Goal: Task Accomplishment & Management: Use online tool/utility

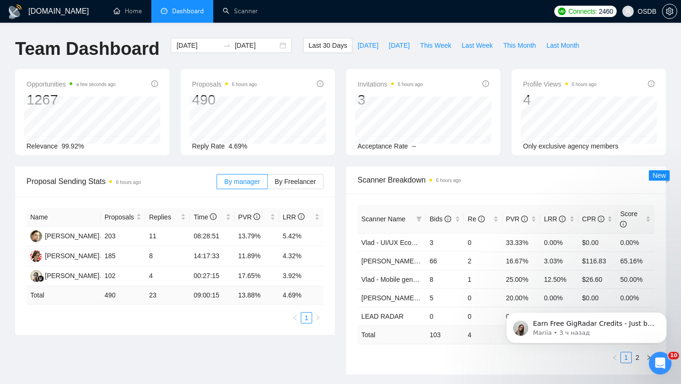
click at [171, 56] on div "[DATE] [DATE]" at bounding box center [231, 53] width 132 height 31
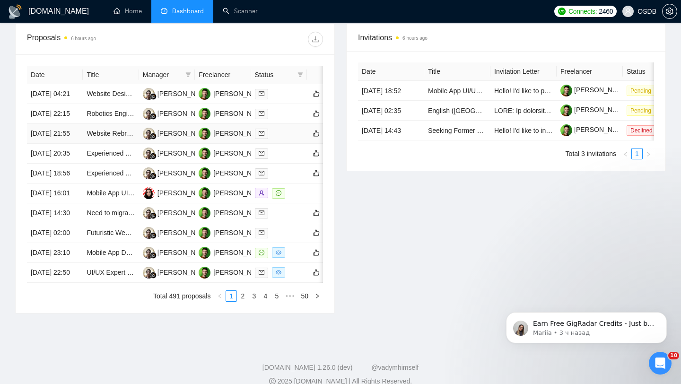
scroll to position [373, 0]
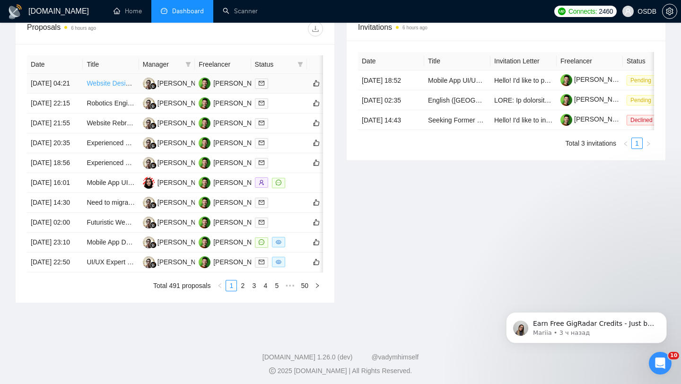
click at [114, 87] on link "Website Designer Needed to Implement Figma Updates for The Hormone Lab" at bounding box center [201, 83] width 229 height 8
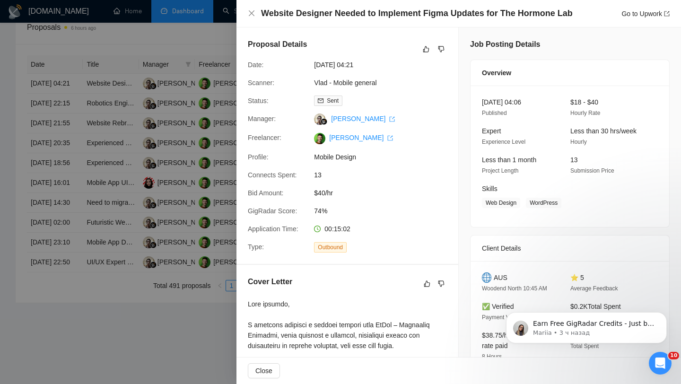
click at [122, 149] on div at bounding box center [340, 192] width 681 height 384
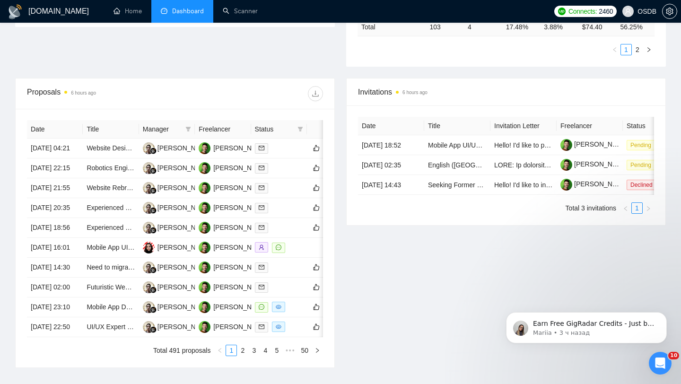
scroll to position [292, 0]
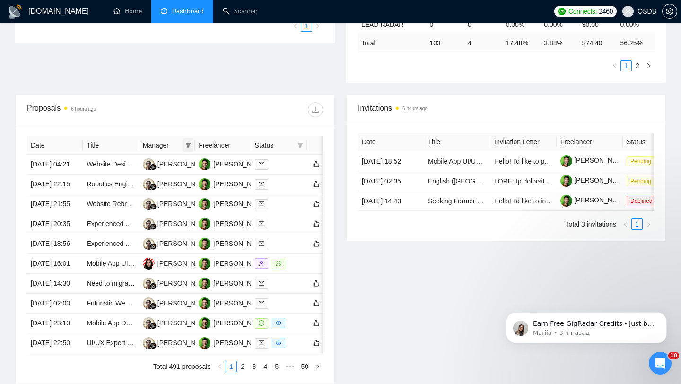
click at [187, 141] on span at bounding box center [188, 145] width 9 height 14
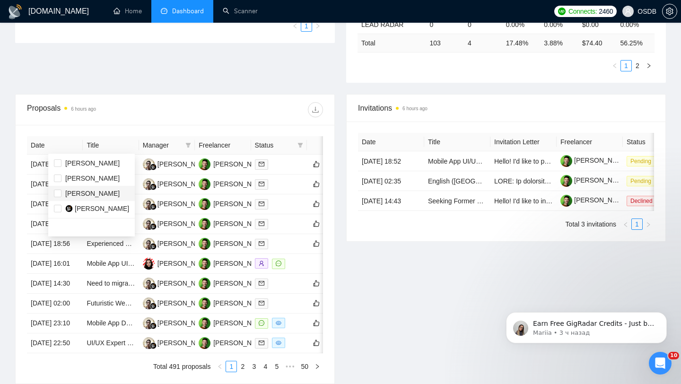
click at [78, 195] on span "[PERSON_NAME]" at bounding box center [92, 194] width 54 height 8
checkbox input "true"
click at [88, 161] on span "[PERSON_NAME]" at bounding box center [92, 163] width 54 height 8
checkbox input "true"
click at [101, 176] on span "[PERSON_NAME]" at bounding box center [92, 179] width 54 height 8
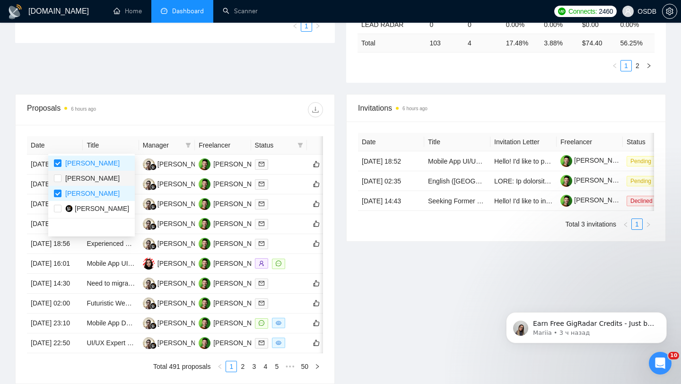
checkbox input "true"
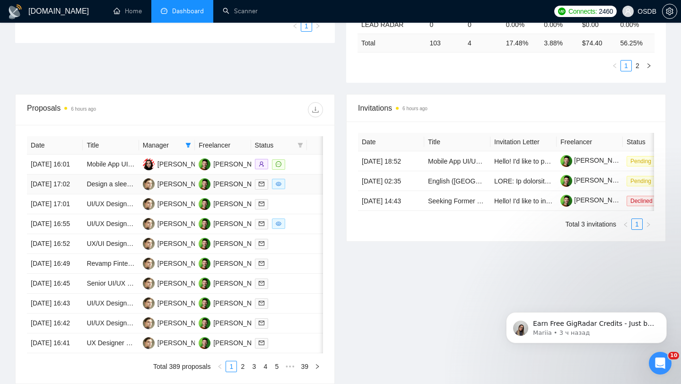
click at [111, 194] on td "Design a sleek chess-training app — must love chess" at bounding box center [111, 185] width 56 height 20
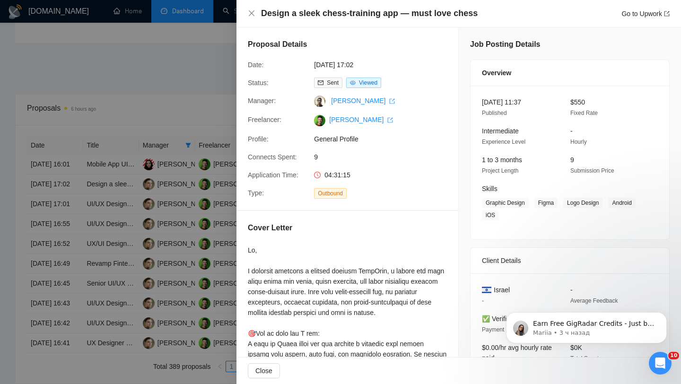
click at [130, 156] on div at bounding box center [340, 192] width 681 height 384
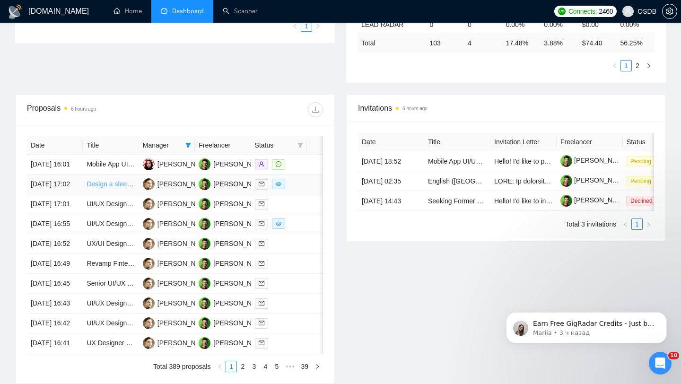
click at [110, 188] on link "Design a sleek chess-training app — must love chess" at bounding box center [165, 184] width 157 height 8
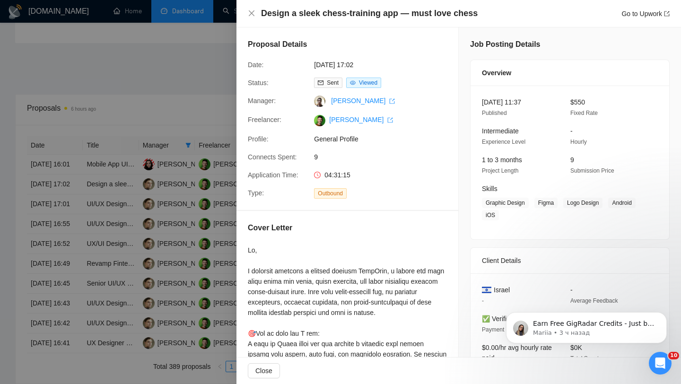
click at [146, 202] on div at bounding box center [340, 192] width 681 height 384
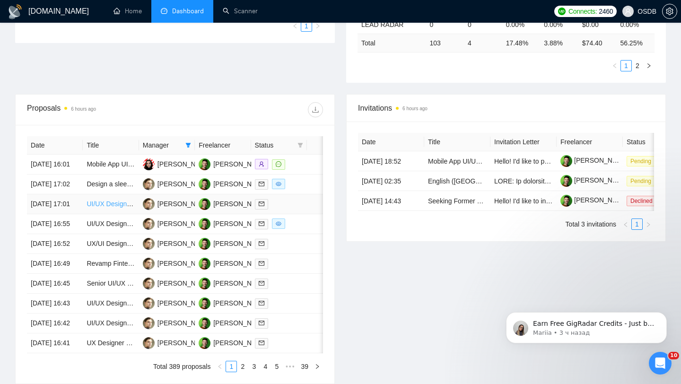
click at [123, 208] on link "UI/UX Designer Needed to Revamp Healthcare Application" at bounding box center [173, 204] width 173 height 8
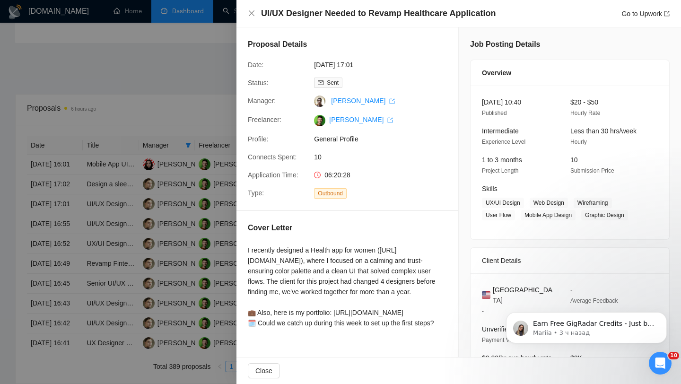
click at [118, 129] on div at bounding box center [340, 192] width 681 height 384
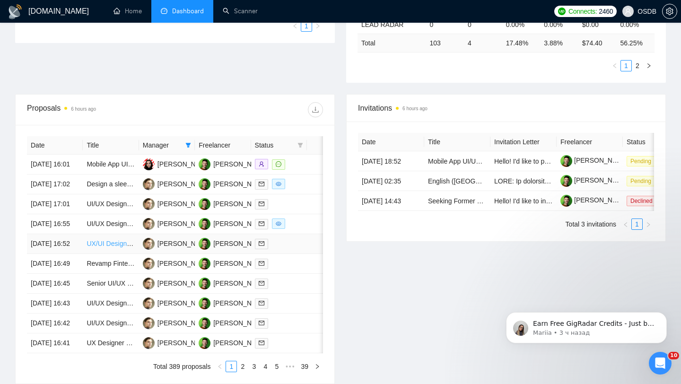
click at [107, 247] on link "UX/UI Design for Food Rescue Platform" at bounding box center [145, 244] width 117 height 8
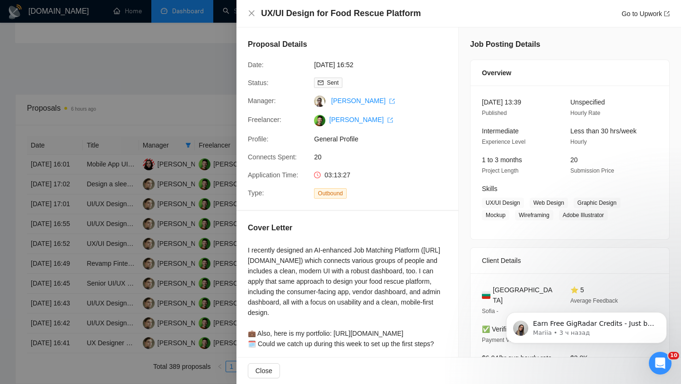
click at [159, 278] on div at bounding box center [340, 192] width 681 height 384
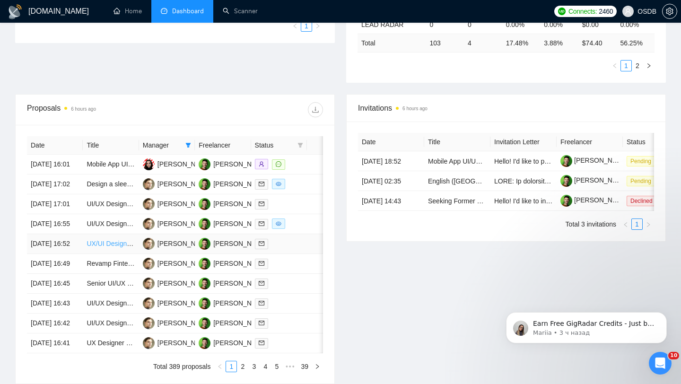
click at [112, 247] on link "UX/UI Design for Food Rescue Platform" at bounding box center [145, 244] width 117 height 8
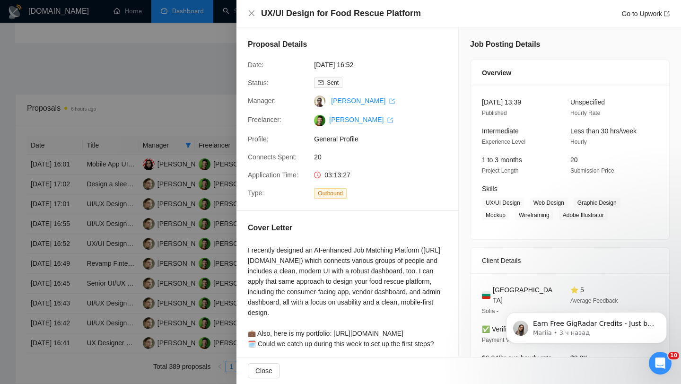
click at [111, 149] on div at bounding box center [340, 192] width 681 height 384
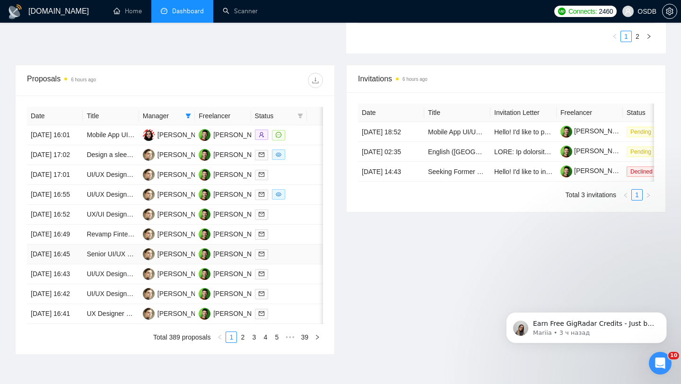
scroll to position [327, 0]
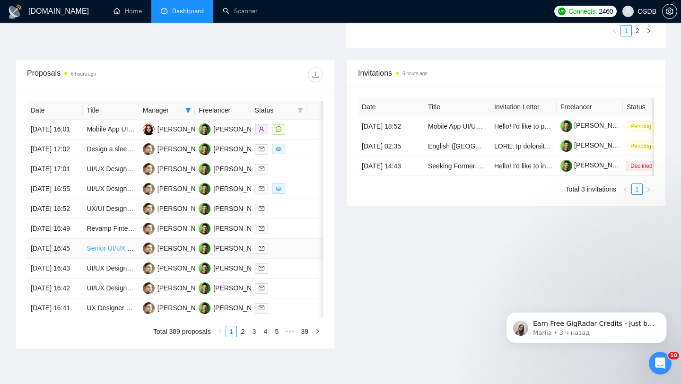
click at [120, 252] on link "Senior UI/UX Figma Expert – Mobile & Desktop Cross-Platform UI/UX, Social Media…" at bounding box center [233, 249] width 292 height 8
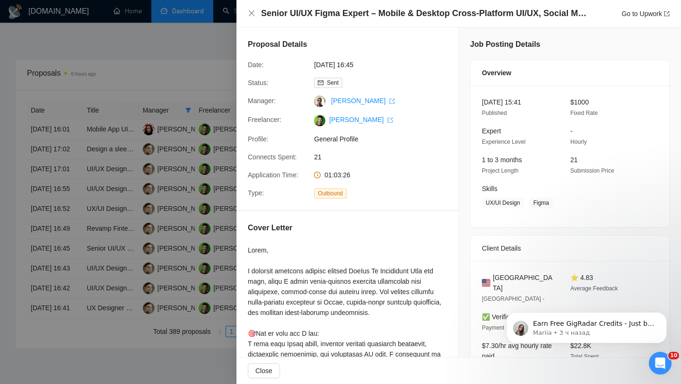
click at [132, 187] on div at bounding box center [340, 192] width 681 height 384
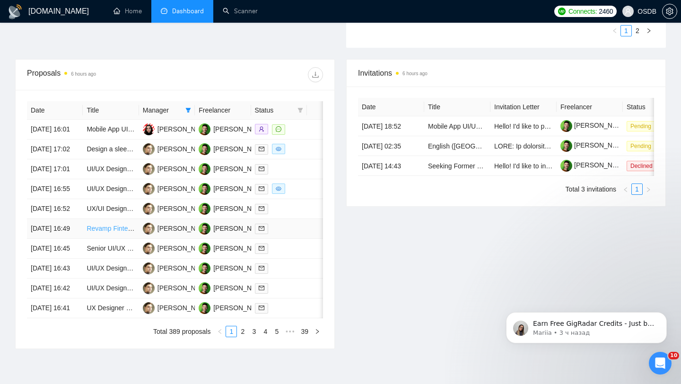
click at [115, 232] on link "Revamp Fintech Dashboard UI/UX (Modern & Professional Design)" at bounding box center [186, 229] width 198 height 8
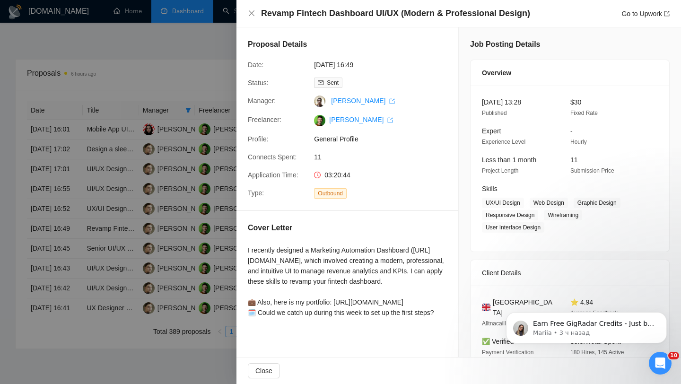
click at [147, 197] on div at bounding box center [340, 192] width 681 height 384
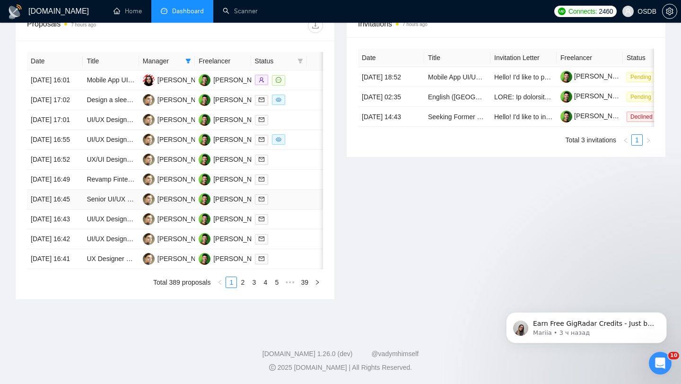
scroll to position [382, 0]
click at [107, 223] on link "UI/UX Designer for Sports Events Platform (Frontend + Dashboard)" at bounding box center [186, 219] width 198 height 8
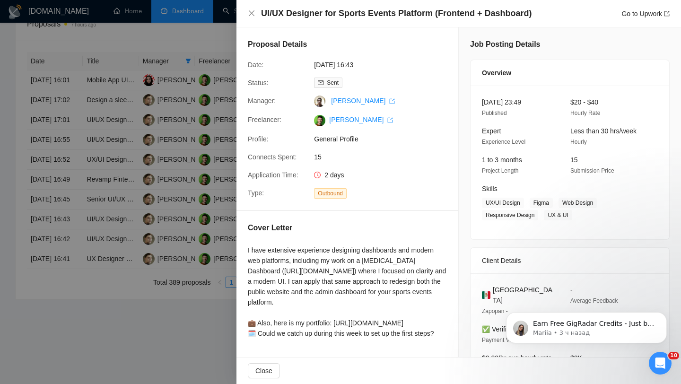
click at [173, 240] on div at bounding box center [340, 192] width 681 height 384
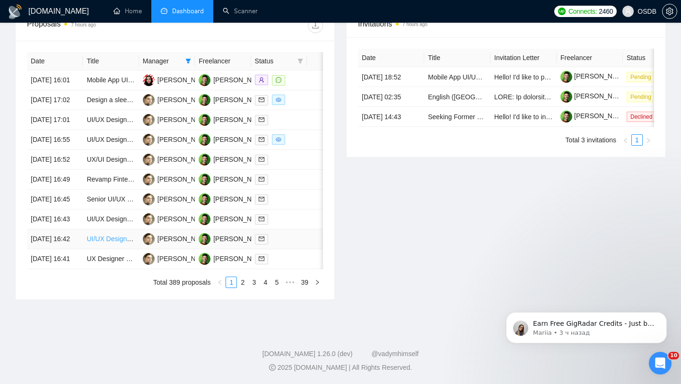
click at [103, 243] on link "UI/UX Designer for AI-Powered Café Automation Project" at bounding box center [169, 239] width 165 height 8
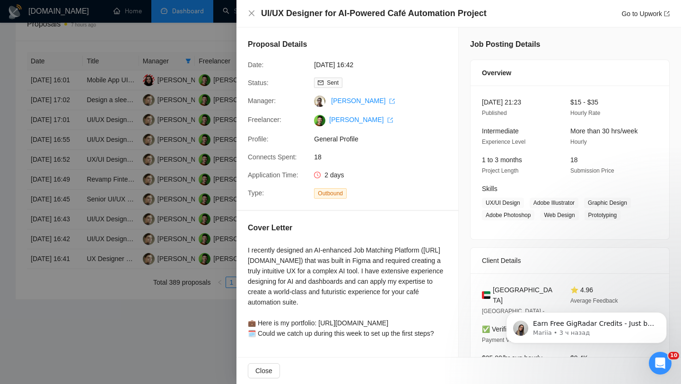
click at [141, 230] on div at bounding box center [340, 192] width 681 height 384
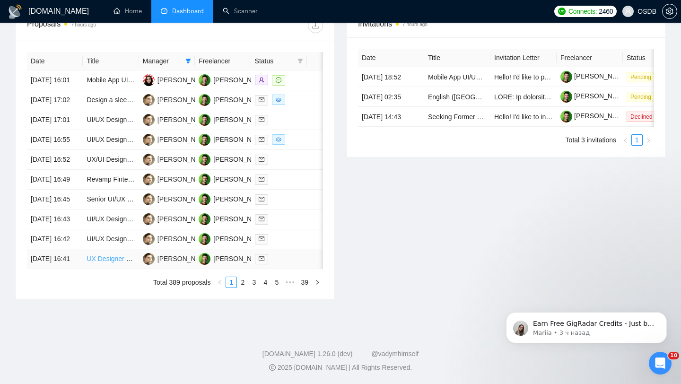
click at [106, 263] on link "UX Designer Needed for MVP Development" at bounding box center [151, 259] width 129 height 8
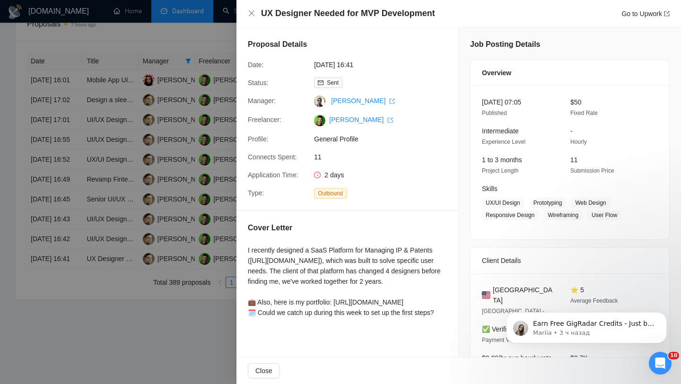
click at [98, 151] on div at bounding box center [340, 192] width 681 height 384
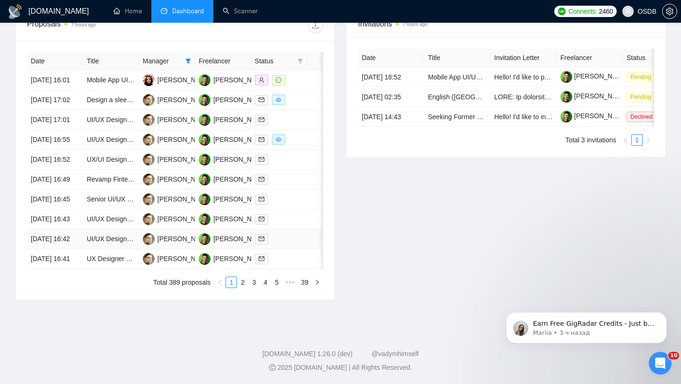
scroll to position [439, 0]
click at [249, 288] on link "3" at bounding box center [254, 282] width 10 height 10
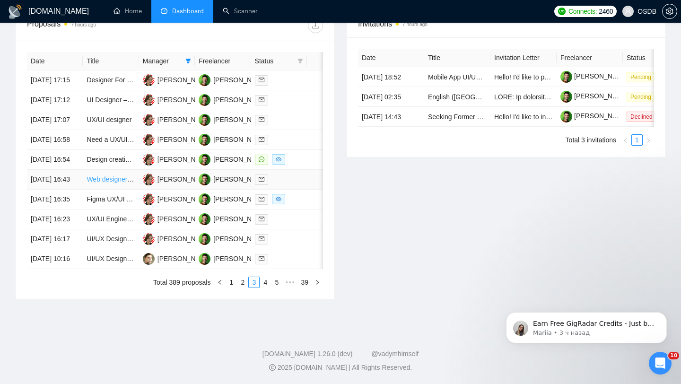
scroll to position [402, 0]
click at [109, 163] on link "Design creative UI/UX for Airbnb cleaning business Website with a super user fr…" at bounding box center [232, 160] width 291 height 8
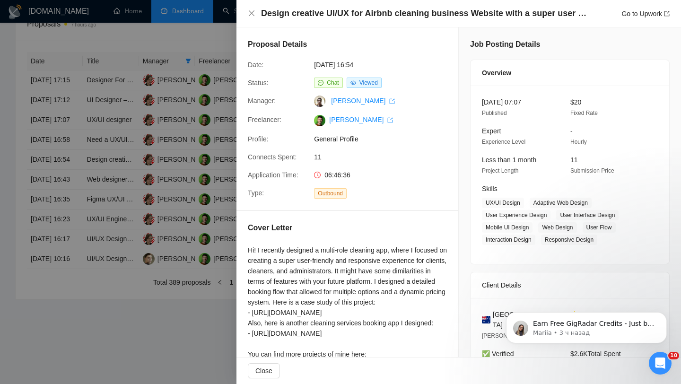
click at [165, 194] on div at bounding box center [340, 192] width 681 height 384
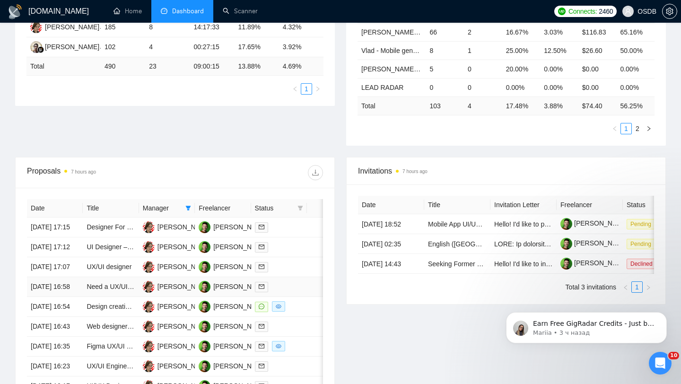
scroll to position [209, 0]
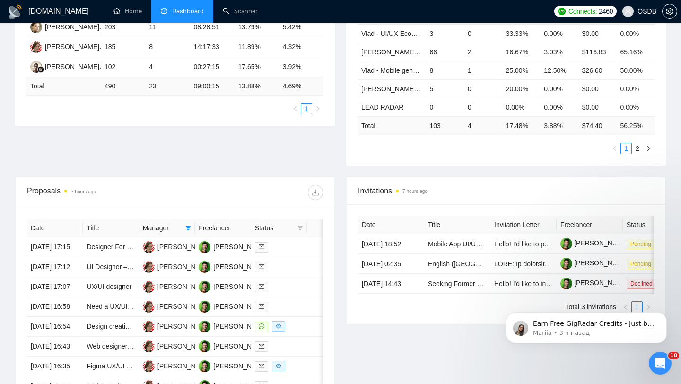
click at [182, 228] on div "Manager" at bounding box center [167, 228] width 48 height 10
click at [189, 226] on icon "filter" at bounding box center [188, 228] width 5 height 5
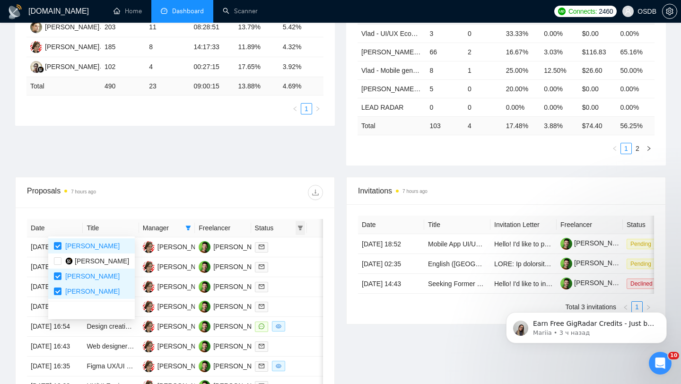
click at [298, 224] on span at bounding box center [300, 228] width 9 height 14
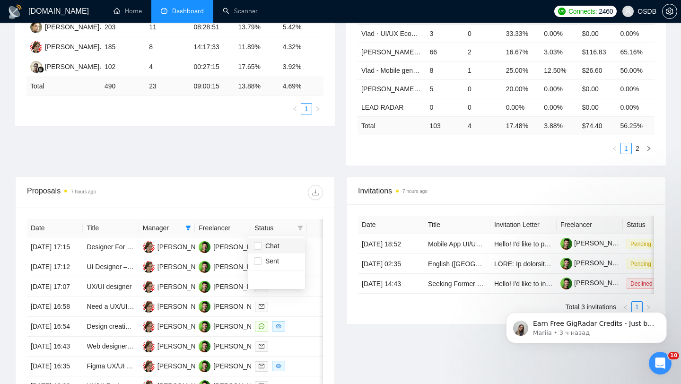
click at [272, 246] on span "Chat" at bounding box center [271, 246] width 18 height 8
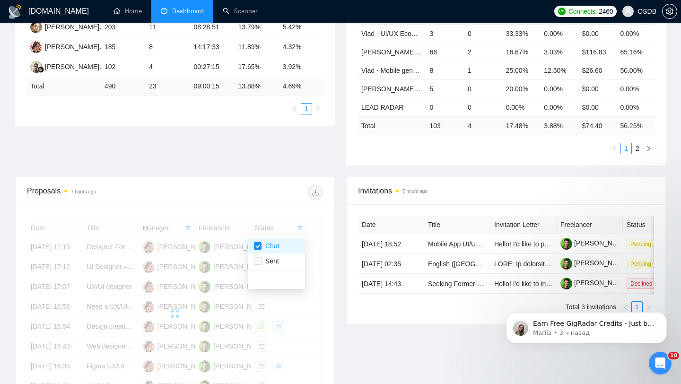
click at [239, 167] on div "Proposal Sending Stats 7 hours ago By manager By Freelancer Name Proposals Repl…" at bounding box center [340, 67] width 662 height 220
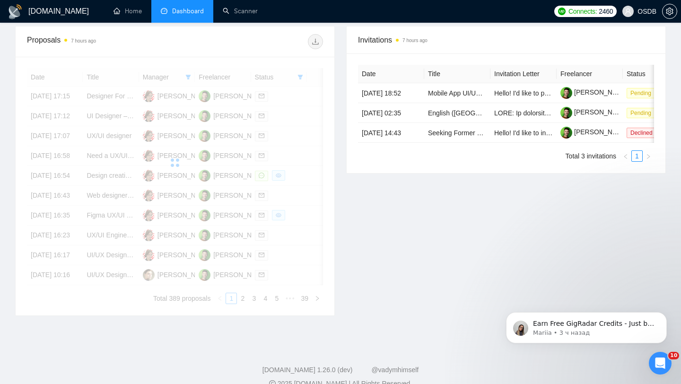
scroll to position [370, 0]
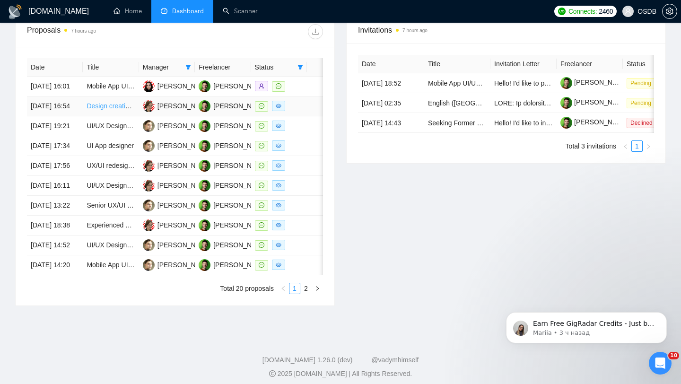
click at [112, 110] on link "Design creative UI/UX for Airbnb cleaning business Website with a super user fr…" at bounding box center [232, 106] width 291 height 8
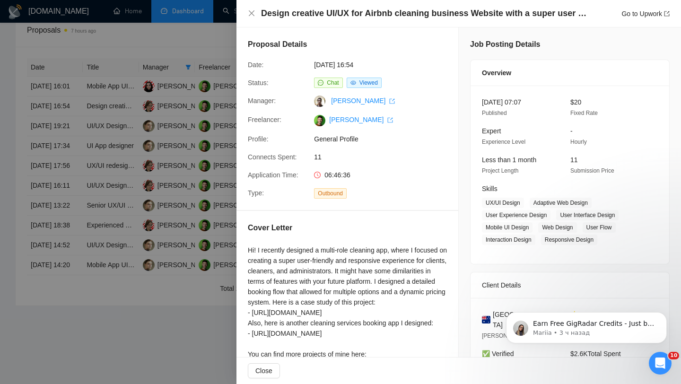
click at [118, 133] on div at bounding box center [340, 192] width 681 height 384
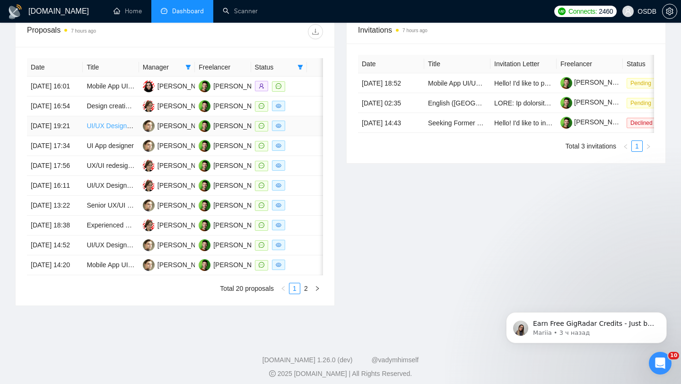
click at [105, 130] on link "UI/UX Designer (Figma)" at bounding box center [122, 126] width 70 height 8
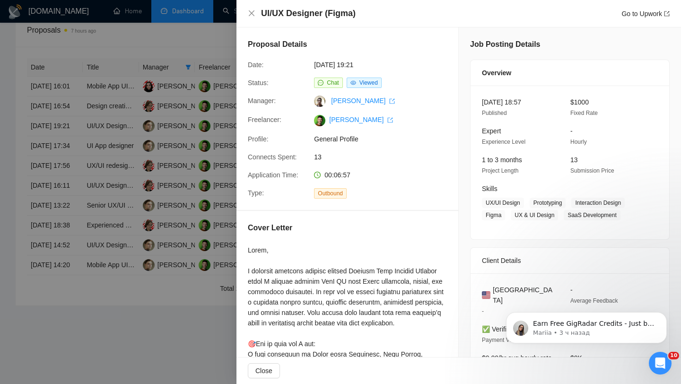
click at [105, 205] on div at bounding box center [340, 192] width 681 height 384
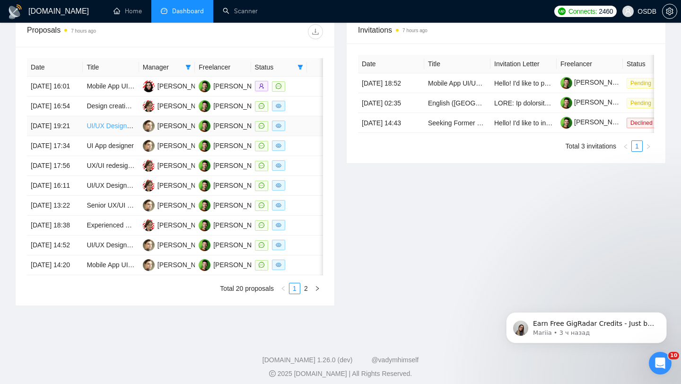
click at [107, 130] on link "UI/UX Designer (Figma)" at bounding box center [122, 126] width 70 height 8
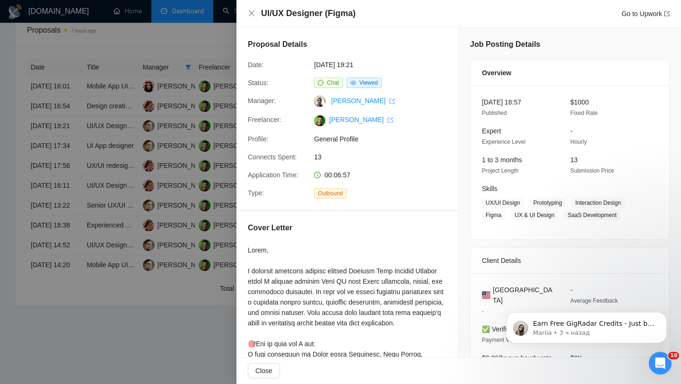
click at [79, 193] on div at bounding box center [340, 192] width 681 height 384
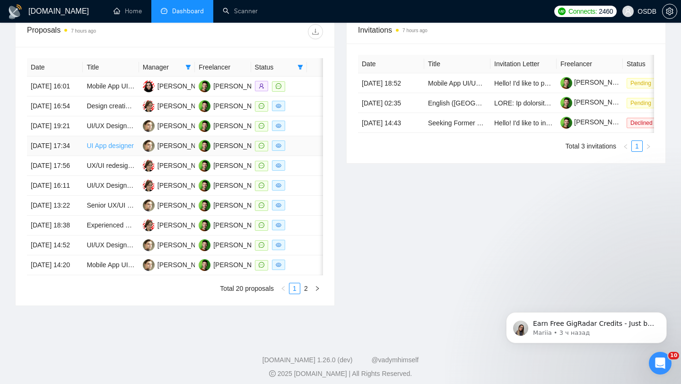
click at [111, 149] on link "UI App designer" at bounding box center [110, 146] width 47 height 8
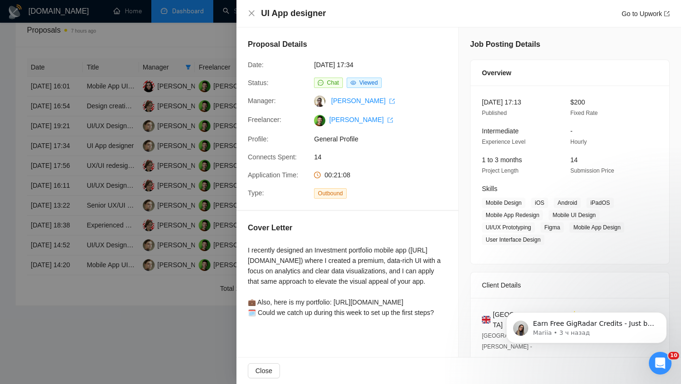
click at [151, 219] on div at bounding box center [340, 192] width 681 height 384
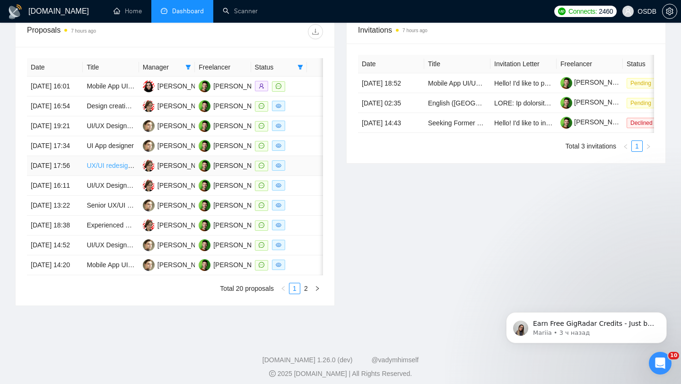
click at [109, 169] on link "UX/UI redesign of a children's web app" at bounding box center [144, 166] width 114 height 8
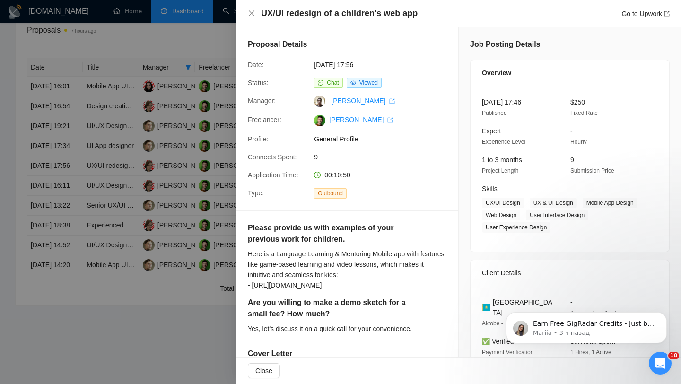
click at [123, 164] on div at bounding box center [340, 192] width 681 height 384
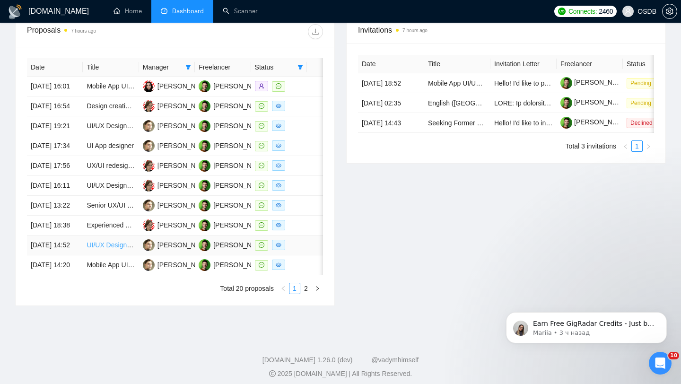
click at [116, 249] on link "UI/UX Designer Wanted for small Web3 project" at bounding box center [156, 245] width 138 height 8
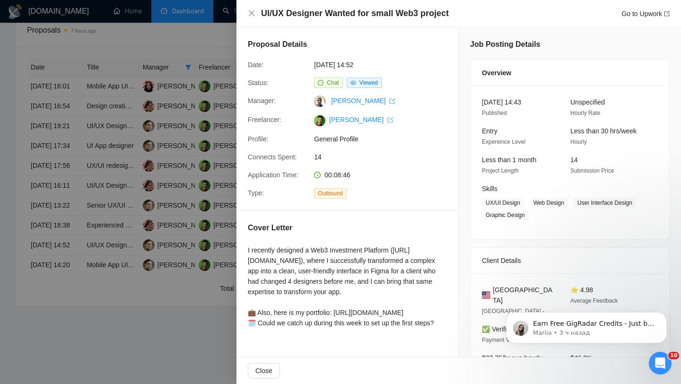
click at [142, 268] on div at bounding box center [340, 192] width 681 height 384
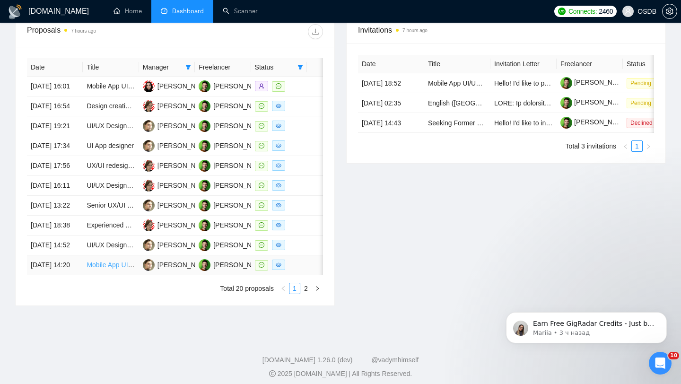
click at [105, 269] on link "Mobile App UI/UX Design - Wireframing for English/Arabic App" at bounding box center [179, 265] width 184 height 8
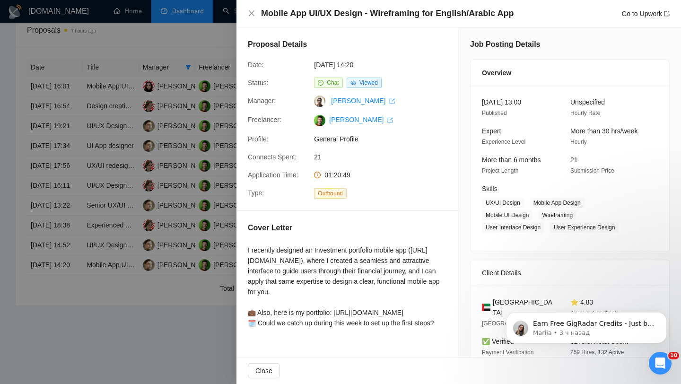
click at [68, 207] on div at bounding box center [340, 192] width 681 height 384
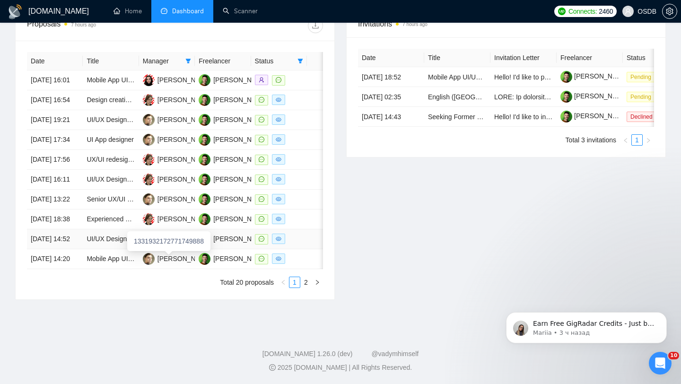
scroll to position [450, 0]
click at [302, 288] on link "2" at bounding box center [306, 282] width 10 height 10
click at [97, 77] on link "UI/UX Designer for In-App Feedback, Onboarding, Engagement & User Preferences C…" at bounding box center [227, 80] width 281 height 8
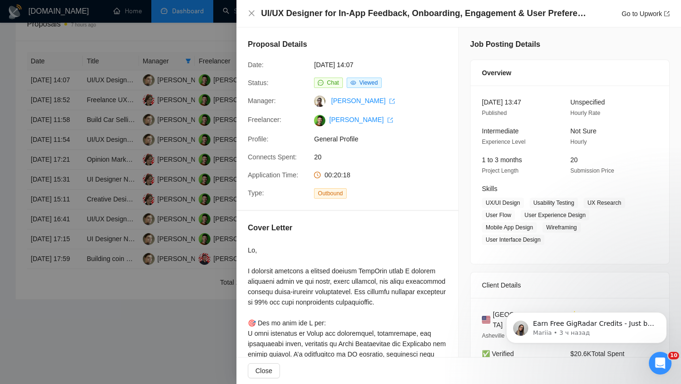
click at [60, 154] on div at bounding box center [340, 192] width 681 height 384
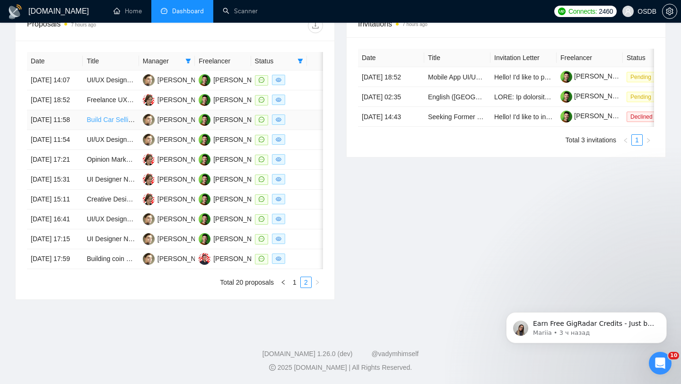
click at [100, 123] on link "Build Car Selling Platform – Exceptional UX/UI Required" at bounding box center [169, 120] width 165 height 8
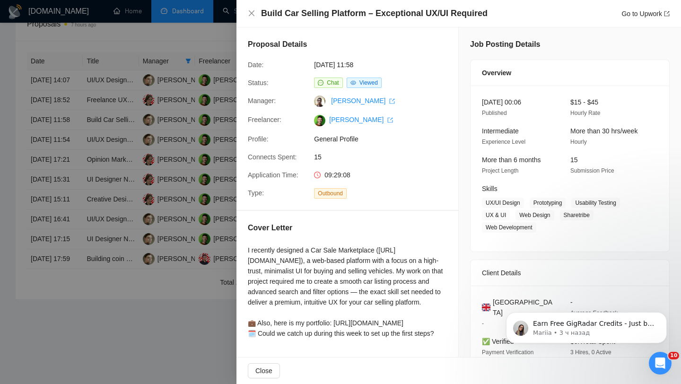
click at [105, 130] on div at bounding box center [340, 192] width 681 height 384
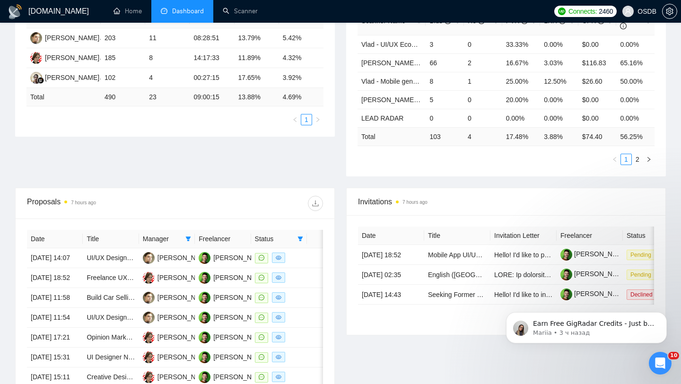
scroll to position [199, 0]
click at [300, 234] on span at bounding box center [300, 238] width 9 height 14
click at [264, 256] on span "Chat" at bounding box center [271, 257] width 18 height 8
checkbox input "false"
click at [215, 167] on div "Proposal Sending Stats 7 hours ago By manager By Freelancer Name Proposals Repl…" at bounding box center [340, 78] width 662 height 220
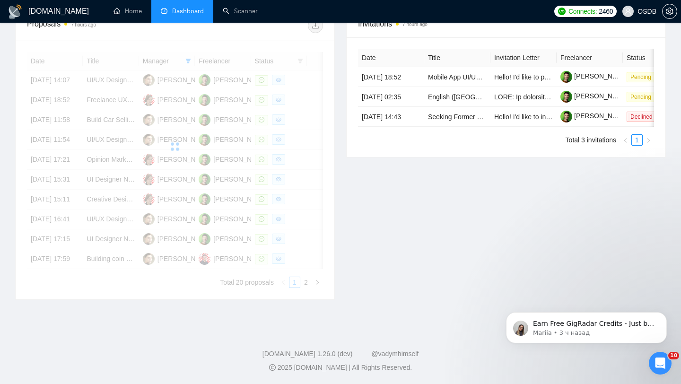
scroll to position [464, 0]
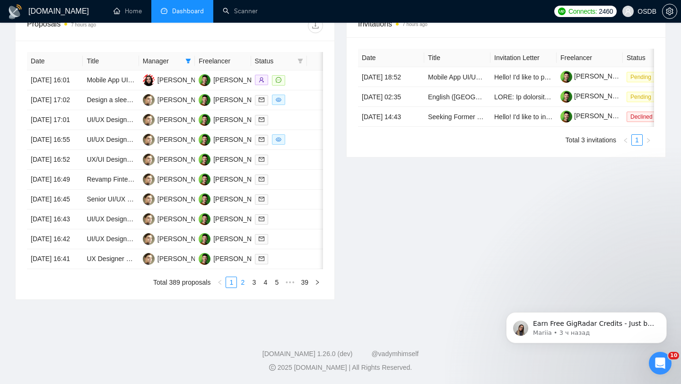
click at [244, 287] on link "2" at bounding box center [242, 282] width 10 height 10
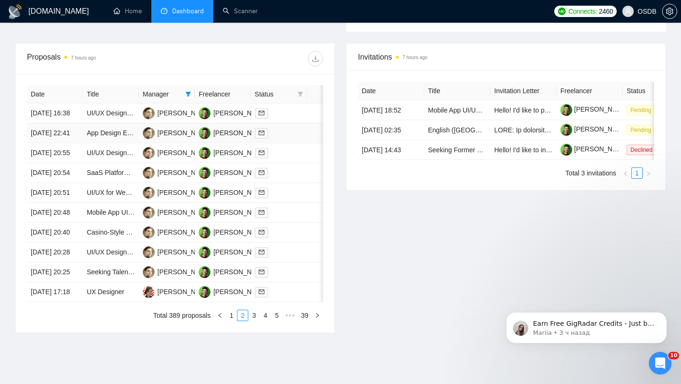
scroll to position [337, 0]
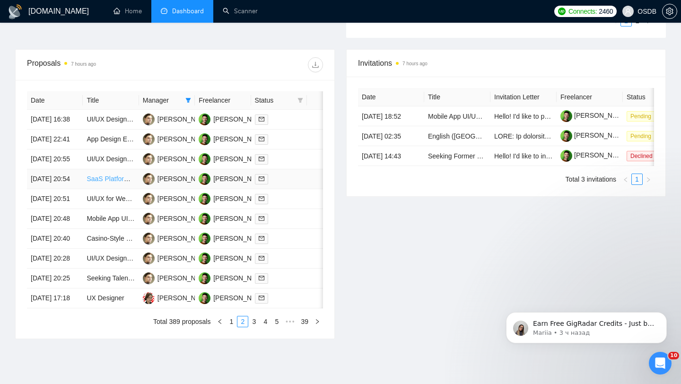
click at [105, 183] on link "SaaS Platform Redesign Needed" at bounding box center [135, 179] width 97 height 8
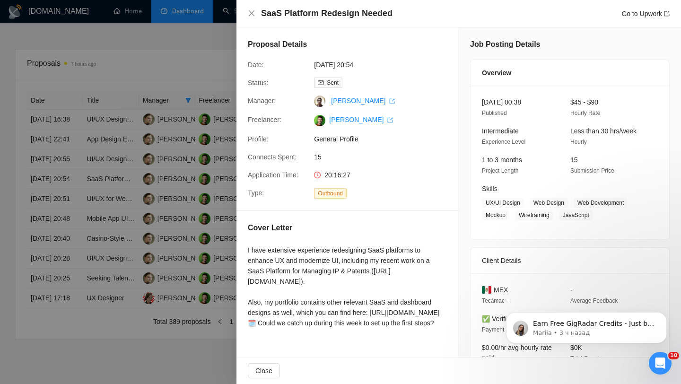
click at [113, 210] on div at bounding box center [340, 192] width 681 height 384
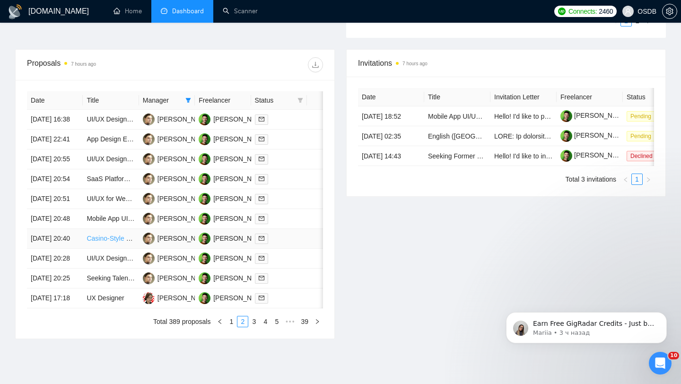
click at [109, 242] on link "Casino-Style UX/UI & Developer for [MEDICAL_DATA]-Driven Dashboard" at bounding box center [195, 239] width 216 height 8
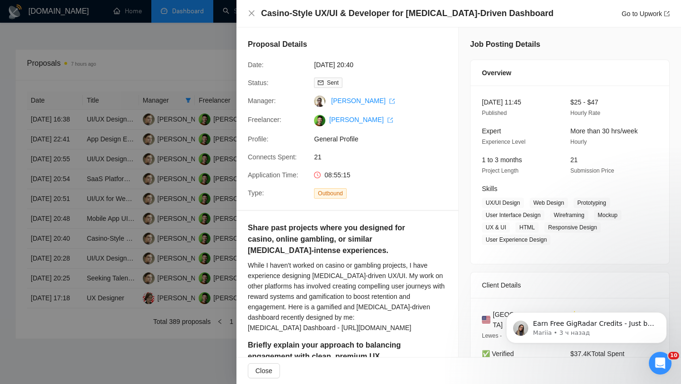
click at [102, 171] on div at bounding box center [340, 192] width 681 height 384
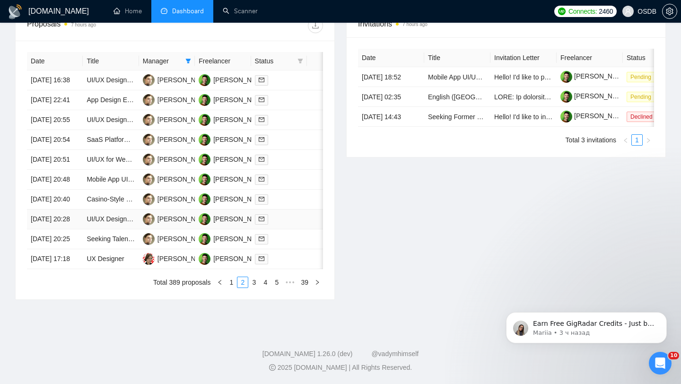
scroll to position [380, 0]
click at [116, 243] on link "Seeking Talented UX/UI Designer for Innovative Project" at bounding box center [168, 239] width 163 height 8
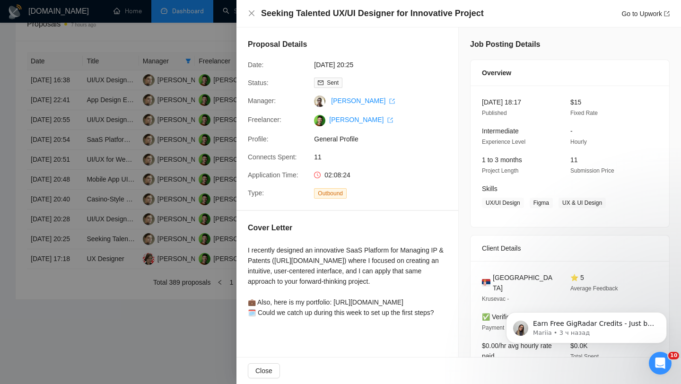
click at [133, 162] on div at bounding box center [340, 192] width 681 height 384
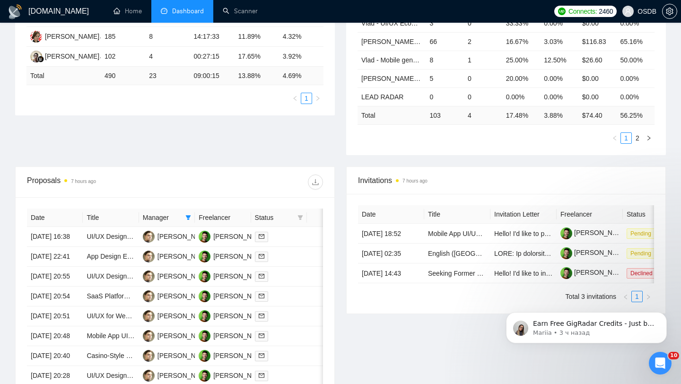
scroll to position [251, 0]
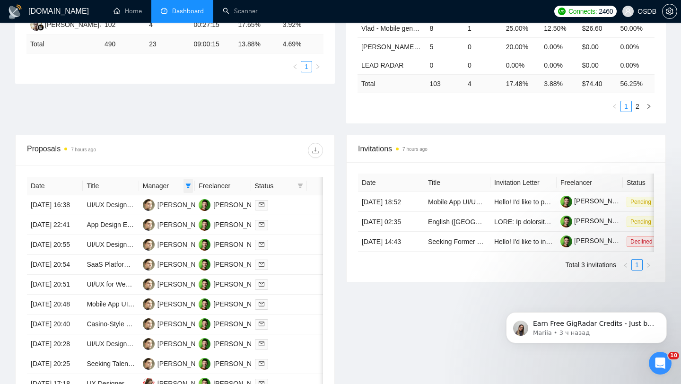
click at [190, 185] on icon "filter" at bounding box center [188, 186] width 6 height 6
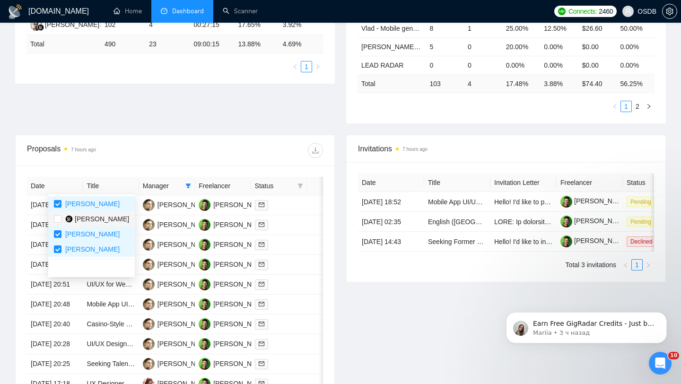
click at [101, 218] on span "[PERSON_NAME]" at bounding box center [102, 219] width 54 height 8
checkbox input "true"
click at [60, 199] on label at bounding box center [58, 204] width 8 height 10
click at [60, 200] on input "checkbox" at bounding box center [58, 204] width 8 height 8
checkbox input "true"
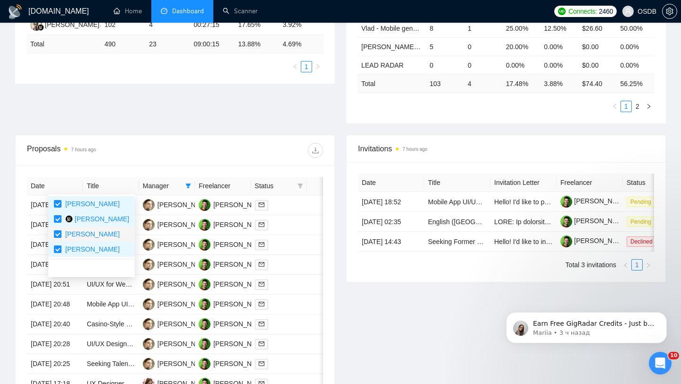
click at [59, 232] on input "checkbox" at bounding box center [58, 234] width 8 height 8
checkbox input "false"
click at [58, 203] on input "checkbox" at bounding box center [58, 204] width 8 height 8
checkbox input "false"
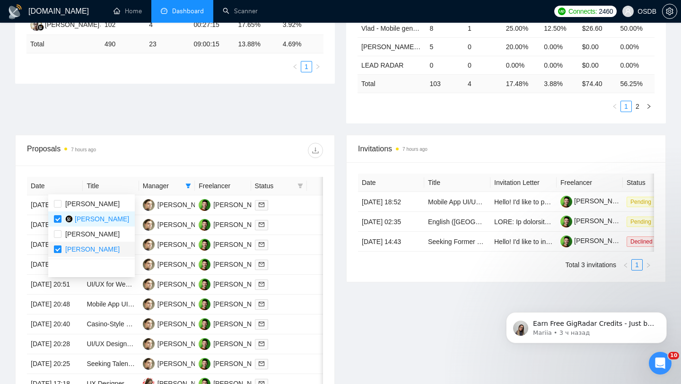
click at [56, 249] on input "checkbox" at bounding box center [58, 250] width 8 height 8
checkbox input "false"
click at [187, 127] on div "Proposal Sending Stats 7 hours ago By manager By Freelancer Name Proposals Repl…" at bounding box center [340, 25] width 662 height 220
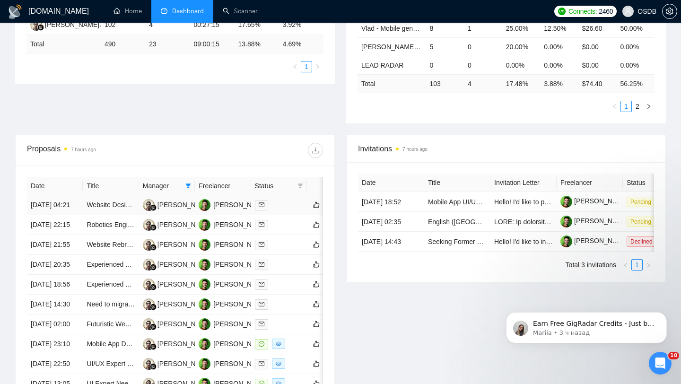
click at [297, 208] on div at bounding box center [279, 205] width 48 height 11
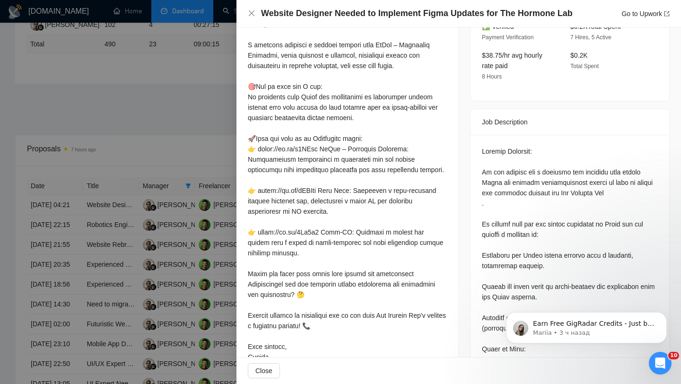
scroll to position [316, 0]
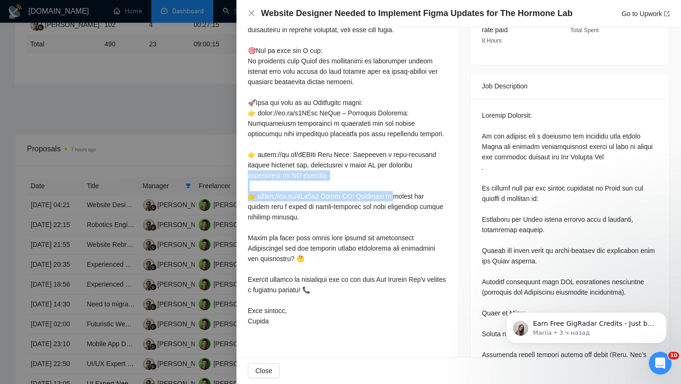
drag, startPoint x: 283, startPoint y: 186, endPoint x: 349, endPoint y: 193, distance: 66.1
click at [349, 193] on div at bounding box center [347, 154] width 199 height 343
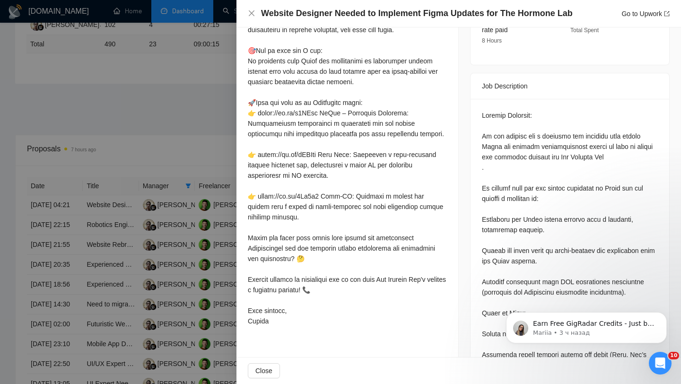
click at [344, 199] on div at bounding box center [347, 154] width 199 height 343
drag, startPoint x: 410, startPoint y: 220, endPoint x: 451, endPoint y: 220, distance: 40.7
click at [451, 220] on div "Cover Letter" at bounding box center [348, 145] width 222 height 393
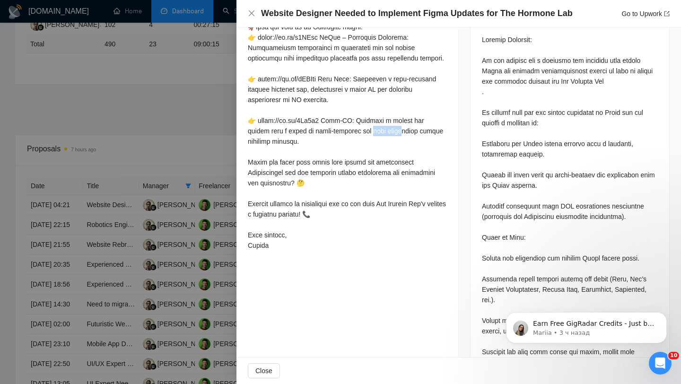
scroll to position [415, 0]
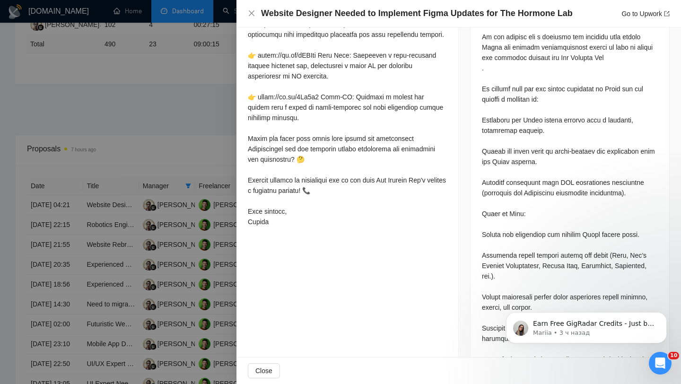
click at [212, 279] on div at bounding box center [340, 192] width 681 height 384
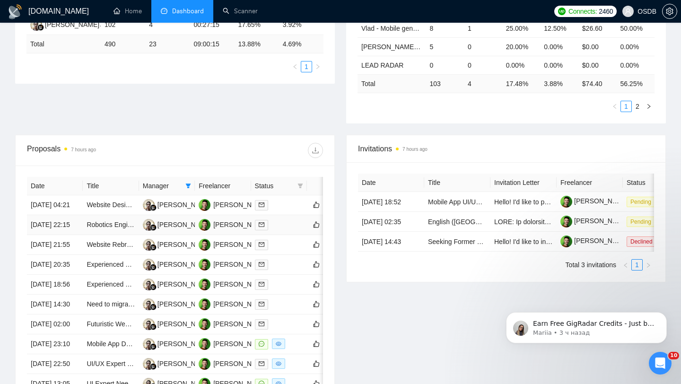
scroll to position [466, 0]
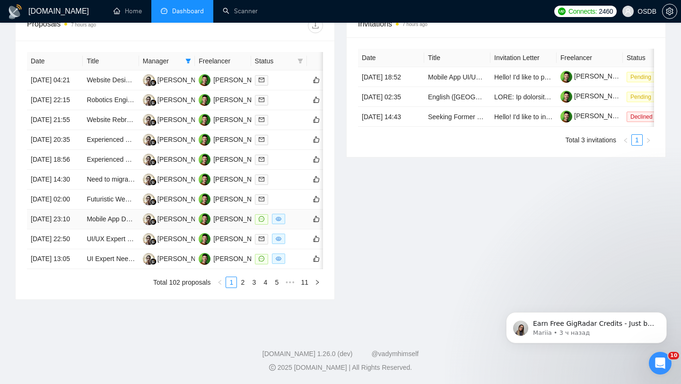
click at [287, 214] on div at bounding box center [279, 219] width 48 height 11
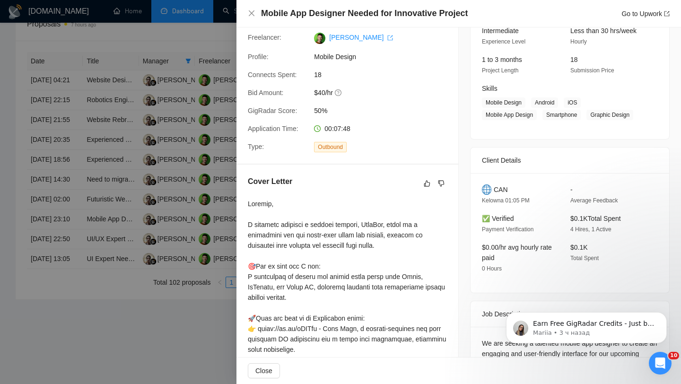
scroll to position [124, 0]
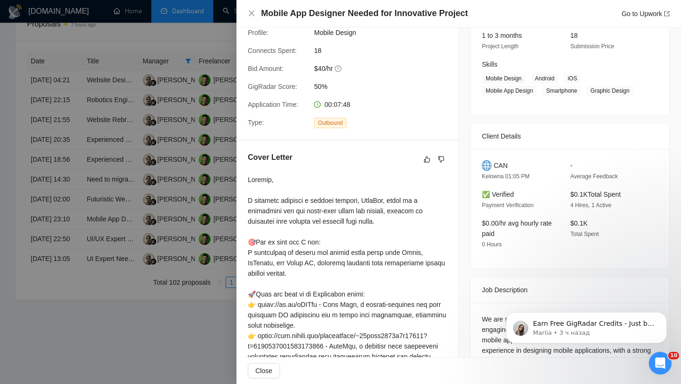
click at [152, 212] on div at bounding box center [340, 192] width 681 height 384
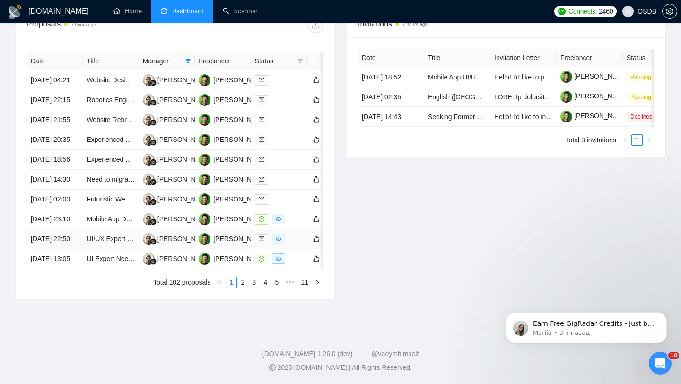
click at [299, 231] on td at bounding box center [279, 239] width 56 height 20
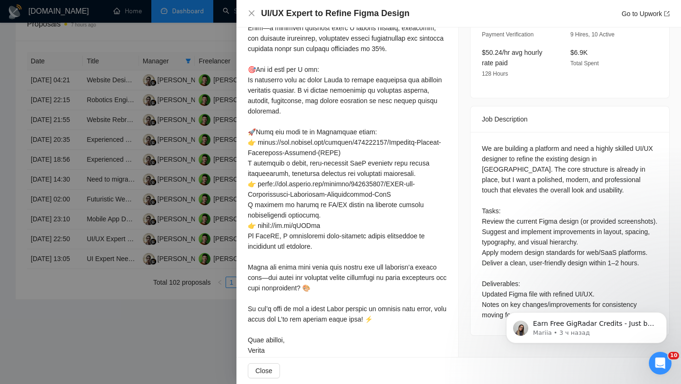
scroll to position [331, 0]
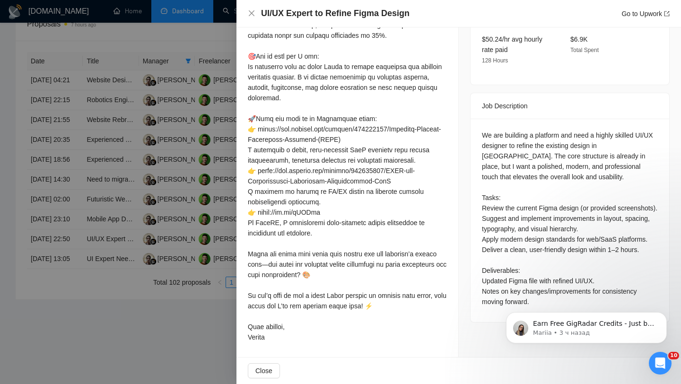
click at [185, 262] on div at bounding box center [340, 192] width 681 height 384
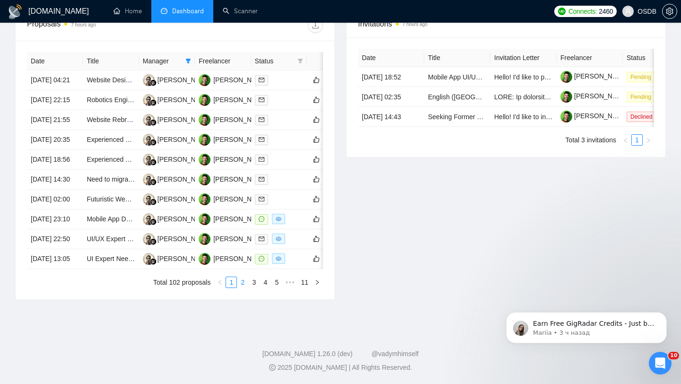
click at [241, 284] on link "2" at bounding box center [242, 282] width 10 height 10
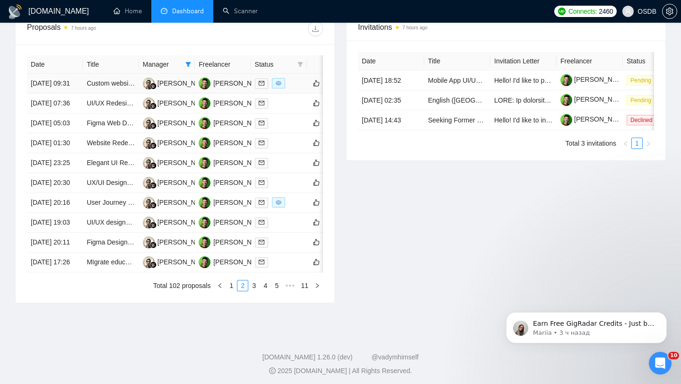
click at [295, 89] on div at bounding box center [279, 83] width 48 height 11
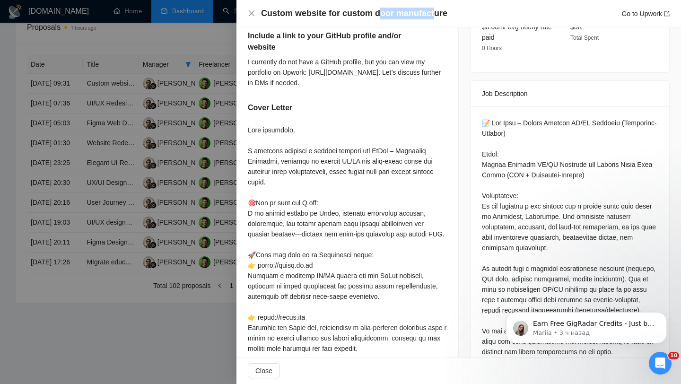
drag, startPoint x: 376, startPoint y: 14, endPoint x: 433, endPoint y: 16, distance: 57.7
click at [433, 16] on h4 "Custom website for custom door manufacture" at bounding box center [354, 14] width 186 height 12
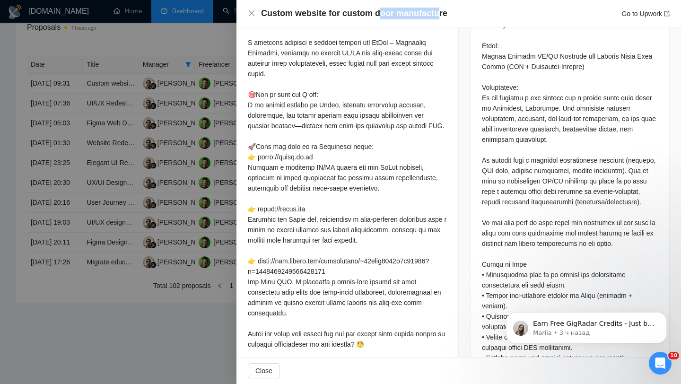
scroll to position [468, 0]
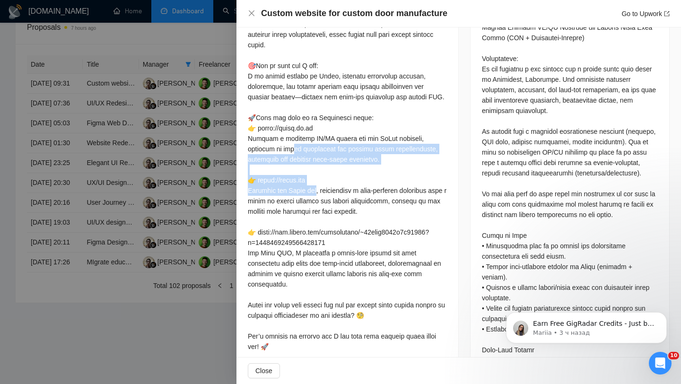
drag, startPoint x: 325, startPoint y: 170, endPoint x: 396, endPoint y: 193, distance: 74.7
click at [396, 193] on div at bounding box center [347, 186] width 199 height 396
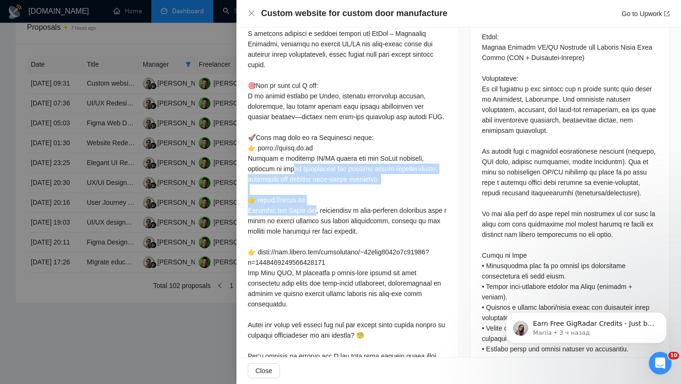
scroll to position [448, 0]
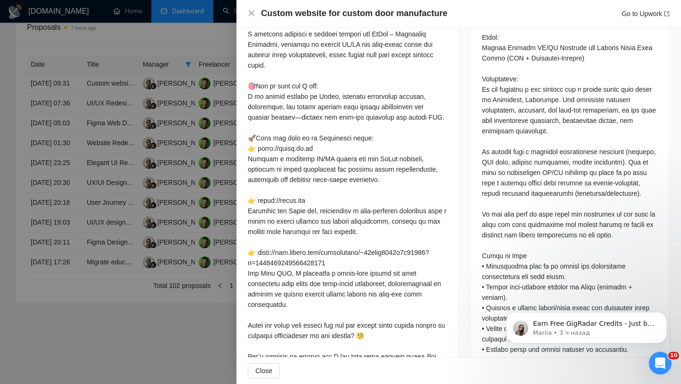
click at [303, 251] on div at bounding box center [347, 206] width 199 height 396
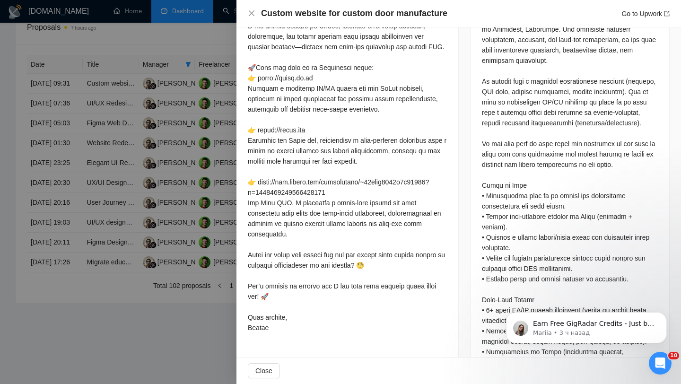
scroll to position [520, 0]
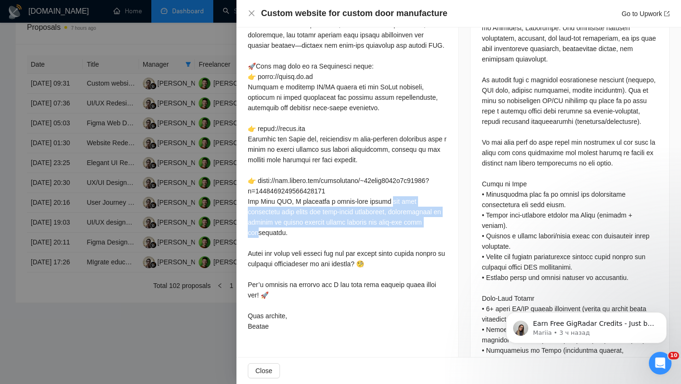
drag, startPoint x: 249, startPoint y: 241, endPoint x: 306, endPoint y: 264, distance: 60.7
click at [306, 264] on div at bounding box center [347, 134] width 199 height 396
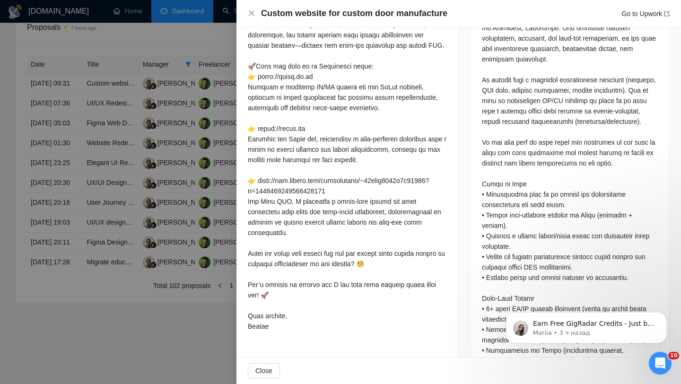
click at [141, 217] on div at bounding box center [340, 192] width 681 height 384
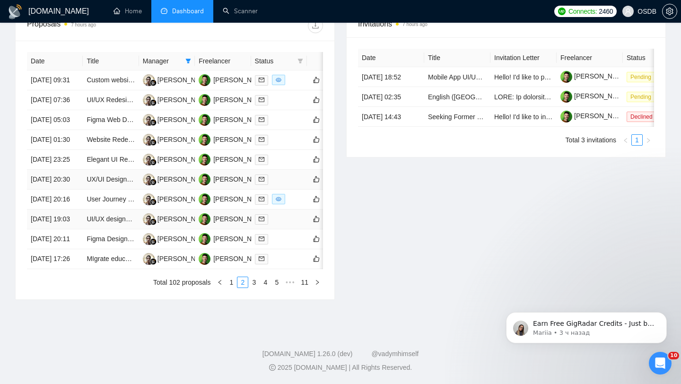
scroll to position [454, 0]
click at [253, 288] on link "3" at bounding box center [254, 282] width 10 height 10
click at [300, 165] on div at bounding box center [279, 159] width 48 height 11
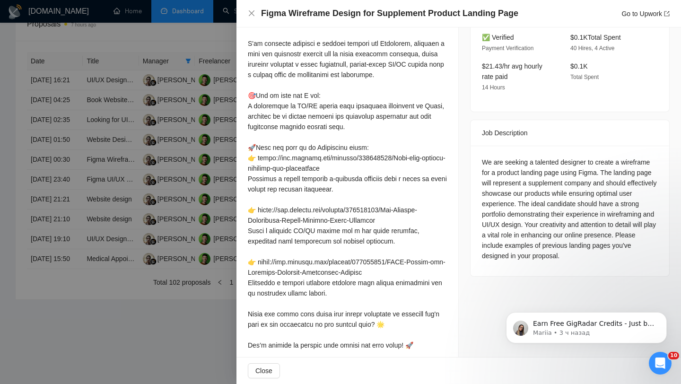
scroll to position [300, 0]
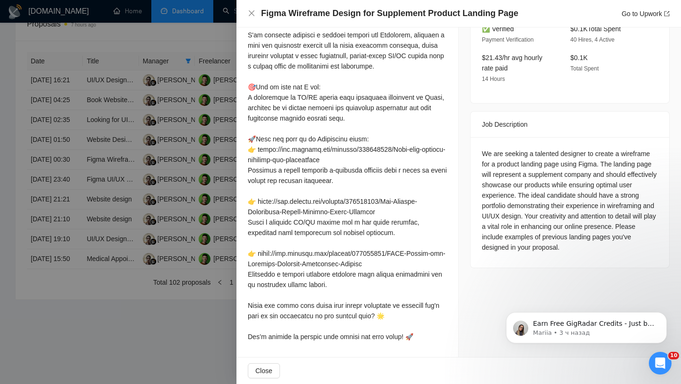
click at [131, 188] on div at bounding box center [340, 192] width 681 height 384
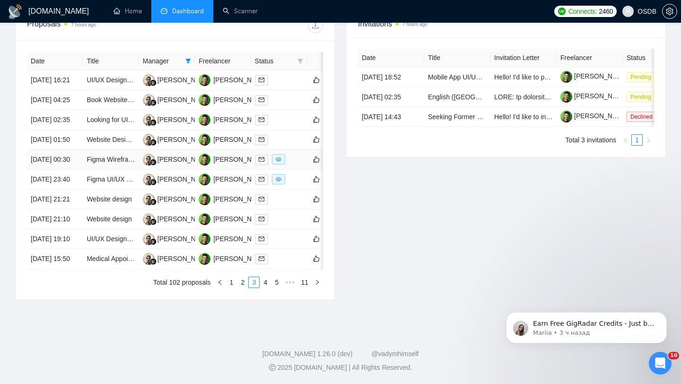
click at [305, 170] on td at bounding box center [279, 160] width 56 height 20
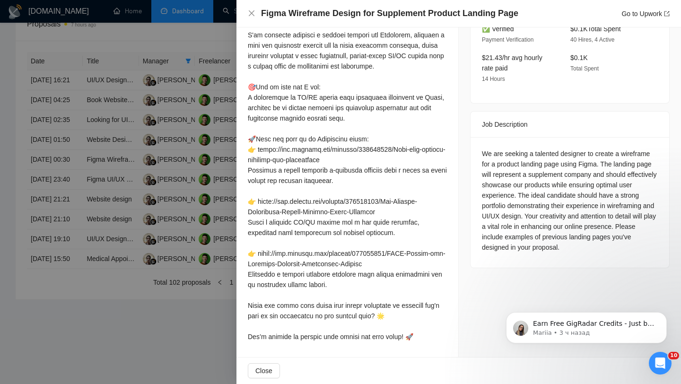
click at [180, 214] on div at bounding box center [340, 192] width 681 height 384
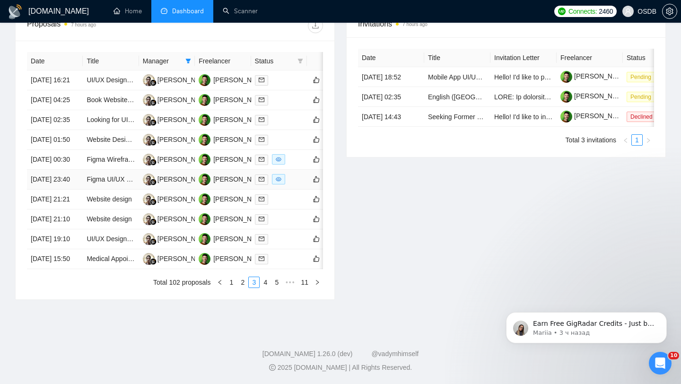
click at [293, 190] on td at bounding box center [279, 180] width 56 height 20
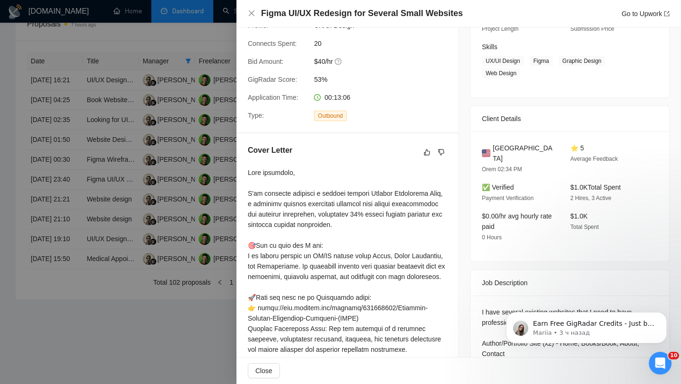
scroll to position [0, 0]
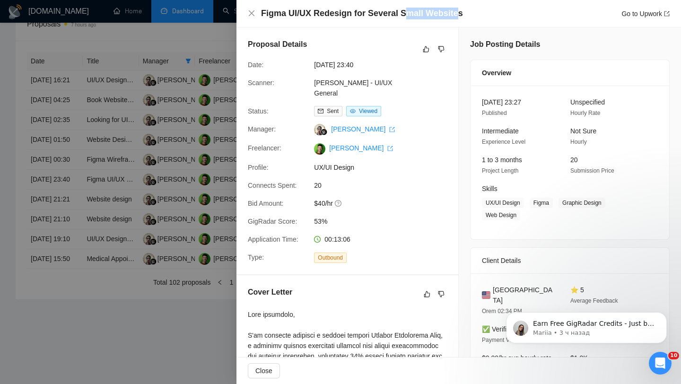
drag, startPoint x: 399, startPoint y: 17, endPoint x: 488, endPoint y: 22, distance: 89.1
click at [485, 20] on div "Figma UI/UX Redesign for Several Small Websites Go to Upwork" at bounding box center [459, 13] width 445 height 27
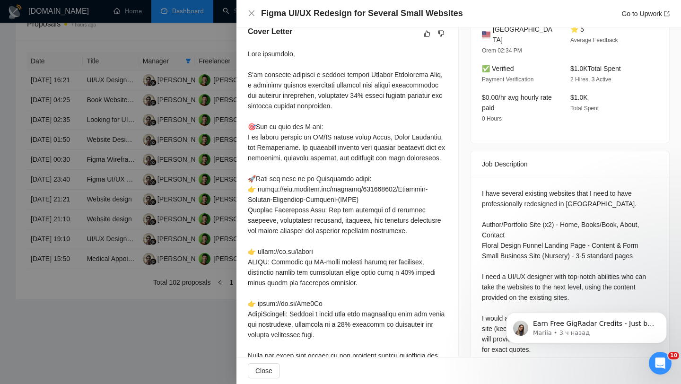
click at [396, 158] on div at bounding box center [347, 241] width 199 height 385
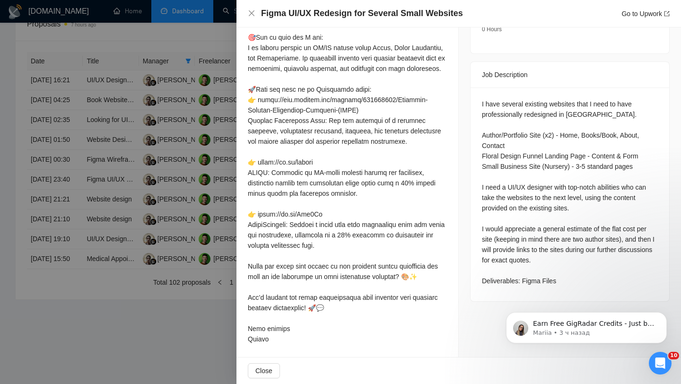
scroll to position [351, 0]
click at [209, 237] on div at bounding box center [340, 192] width 681 height 384
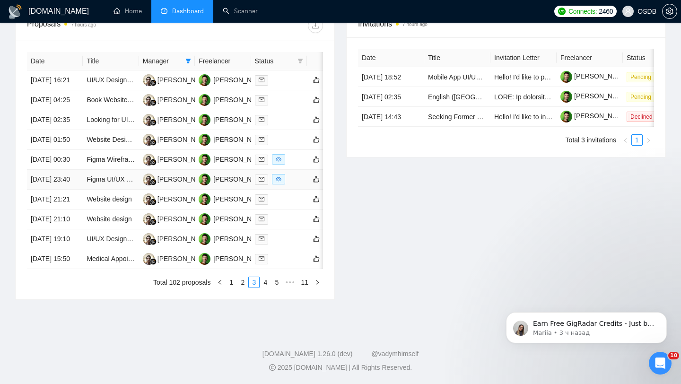
click at [288, 185] on div at bounding box center [279, 179] width 48 height 11
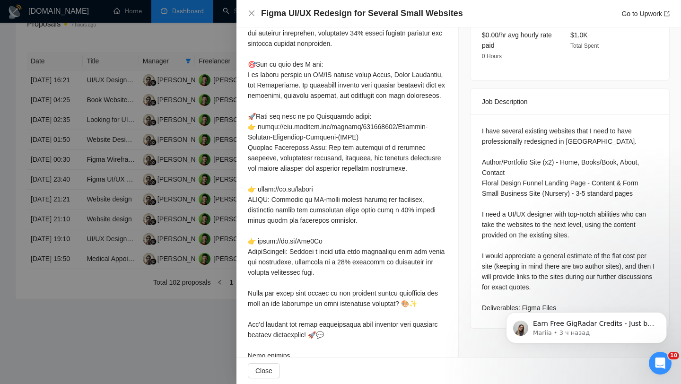
scroll to position [325, 0]
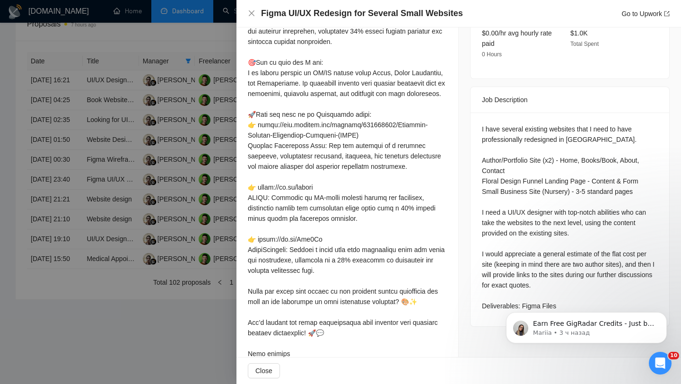
click at [150, 223] on div at bounding box center [340, 192] width 681 height 384
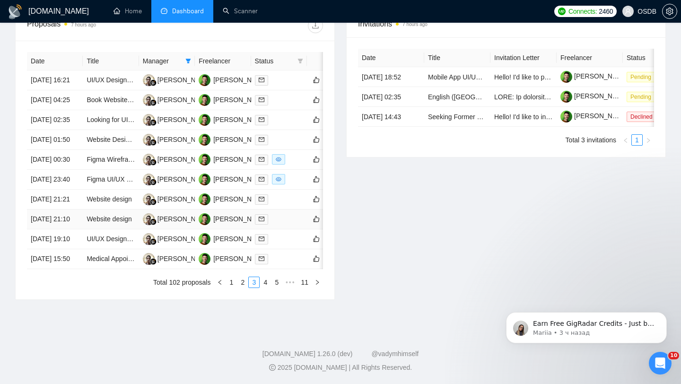
scroll to position [466, 0]
click at [264, 277] on link "4" at bounding box center [265, 282] width 10 height 10
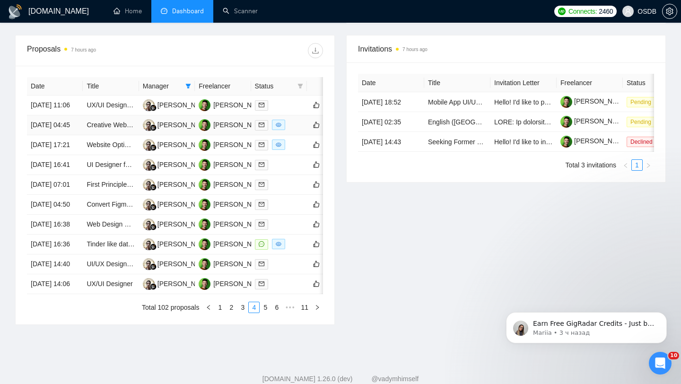
scroll to position [353, 0]
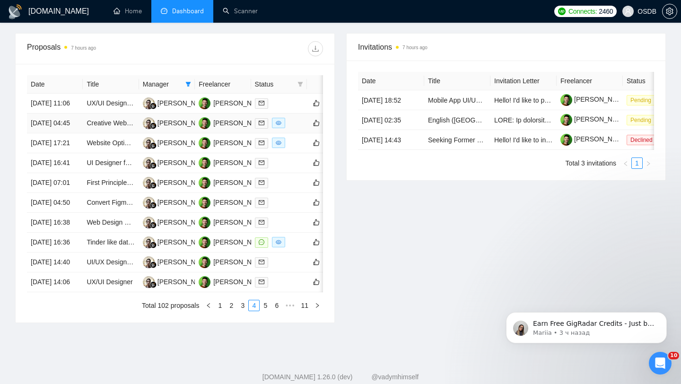
click at [290, 133] on td at bounding box center [279, 124] width 56 height 20
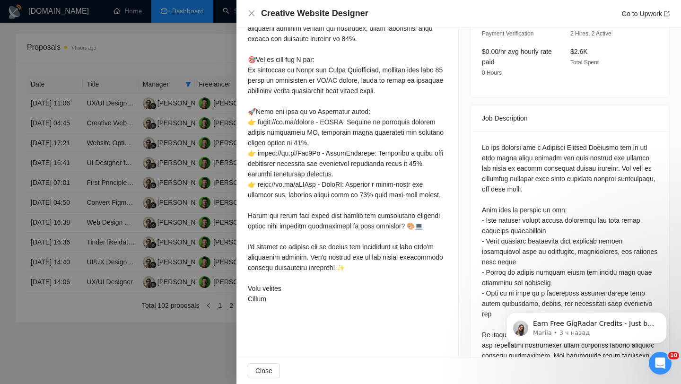
scroll to position [317, 0]
drag, startPoint x: 569, startPoint y: 126, endPoint x: 633, endPoint y: 127, distance: 64.3
click at [633, 142] on div at bounding box center [570, 371] width 176 height 458
drag, startPoint x: 249, startPoint y: 134, endPoint x: 315, endPoint y: 133, distance: 65.8
click at [315, 134] on div at bounding box center [347, 148] width 199 height 312
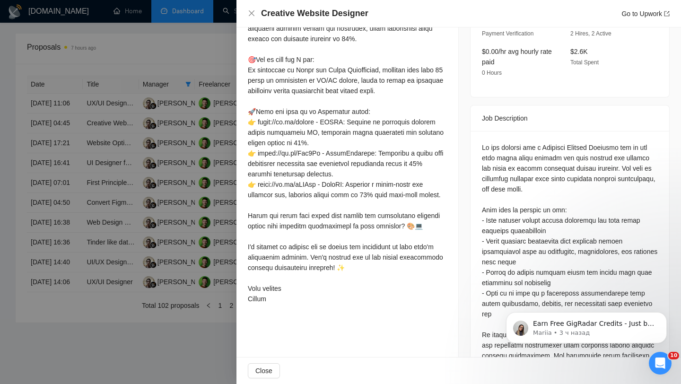
drag, startPoint x: 371, startPoint y: 153, endPoint x: 411, endPoint y: 158, distance: 39.7
click at [411, 159] on div at bounding box center [347, 148] width 199 height 312
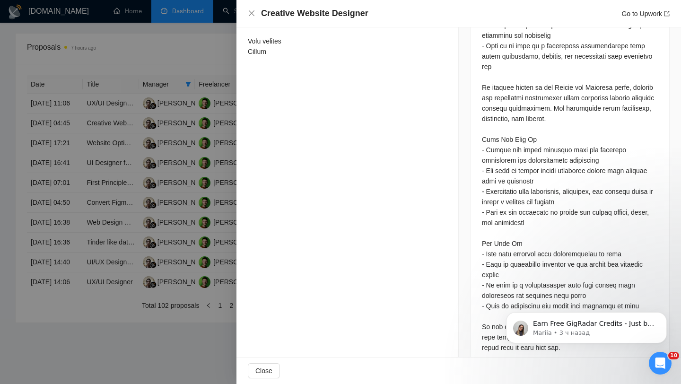
scroll to position [0, 0]
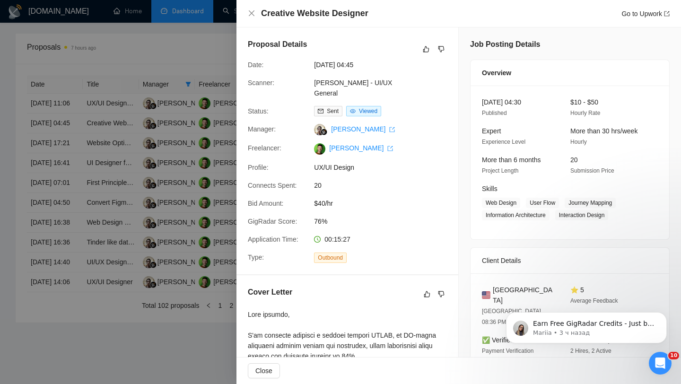
click at [180, 241] on div at bounding box center [340, 192] width 681 height 384
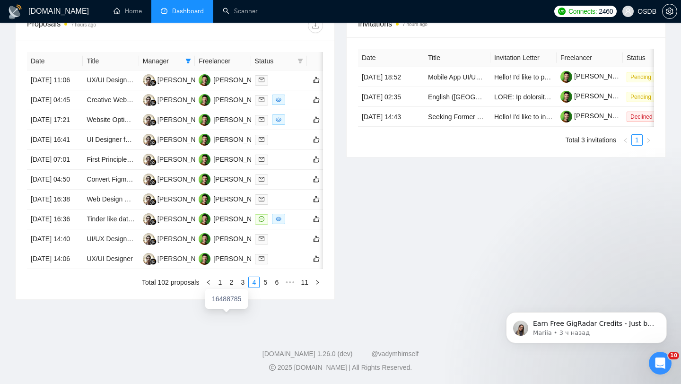
scroll to position [462, 0]
click at [292, 214] on div at bounding box center [279, 219] width 48 height 11
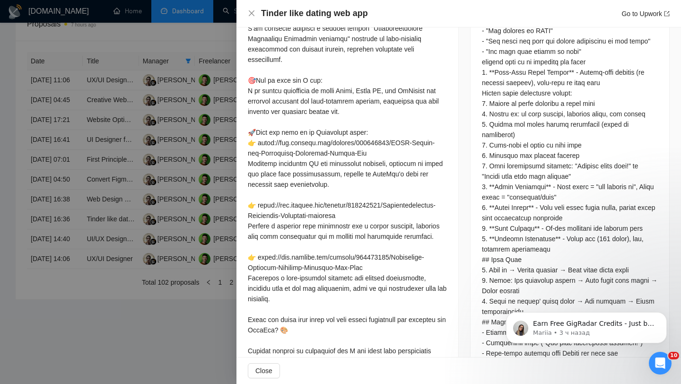
scroll to position [586, 0]
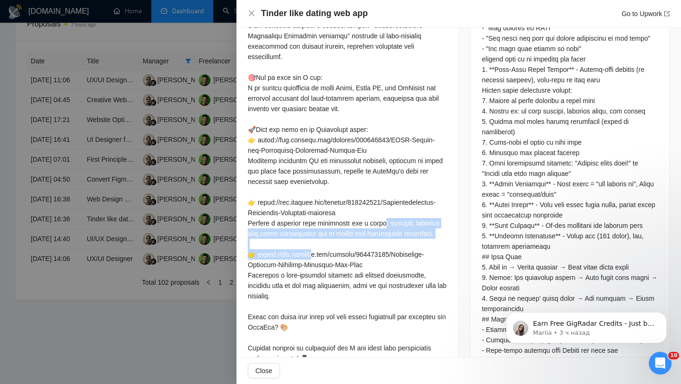
drag, startPoint x: 249, startPoint y: 234, endPoint x: 387, endPoint y: 246, distance: 138.7
click at [387, 246] on div at bounding box center [347, 198] width 199 height 396
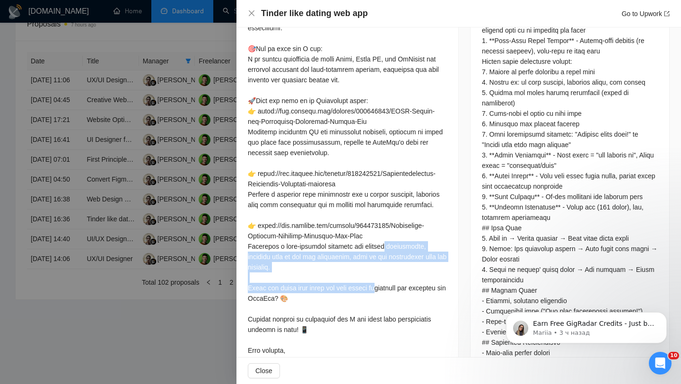
drag, startPoint x: 246, startPoint y: 267, endPoint x: 324, endPoint y: 296, distance: 83.7
click at [324, 296] on div "Describe your recent experience with similar projects I've worked on several fi…" at bounding box center [348, 20] width 222 height 721
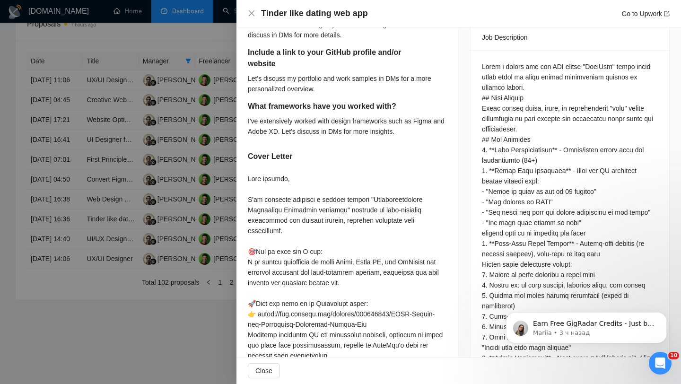
scroll to position [0, 0]
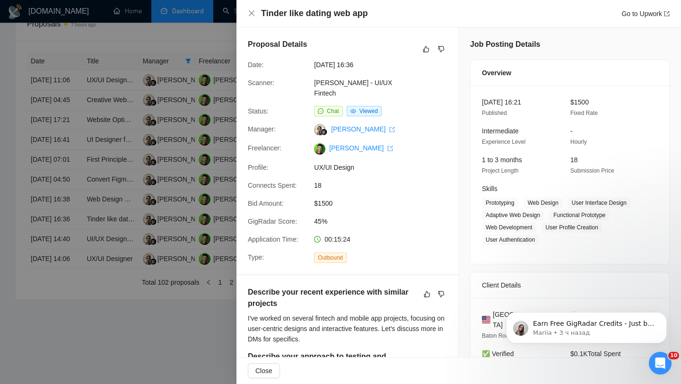
click at [126, 327] on div at bounding box center [340, 192] width 681 height 384
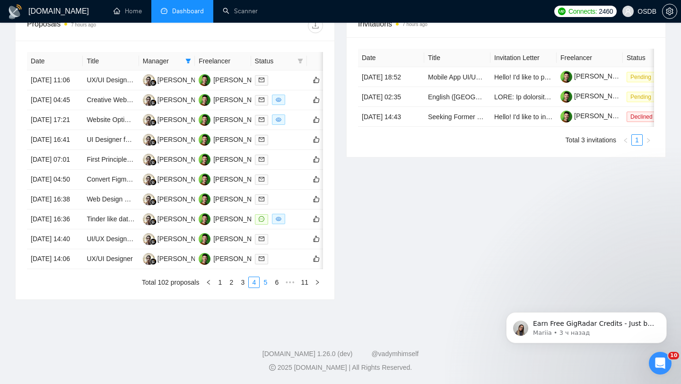
click at [265, 287] on link "5" at bounding box center [265, 282] width 10 height 10
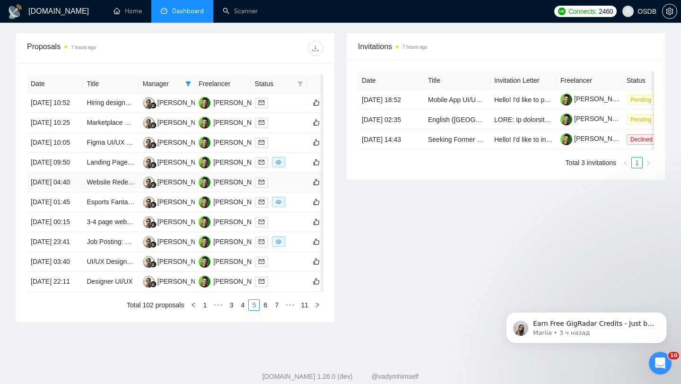
scroll to position [357, 0]
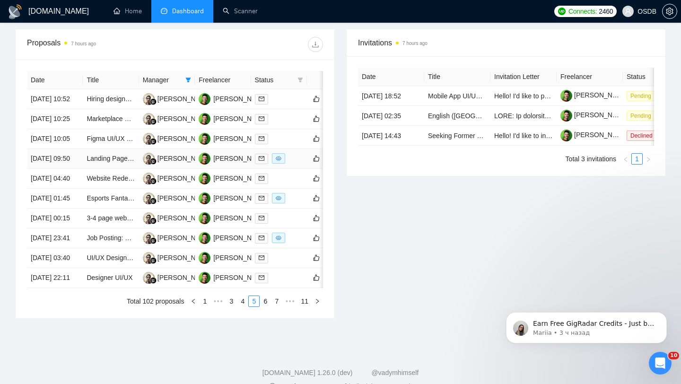
click at [294, 164] on div at bounding box center [279, 158] width 48 height 11
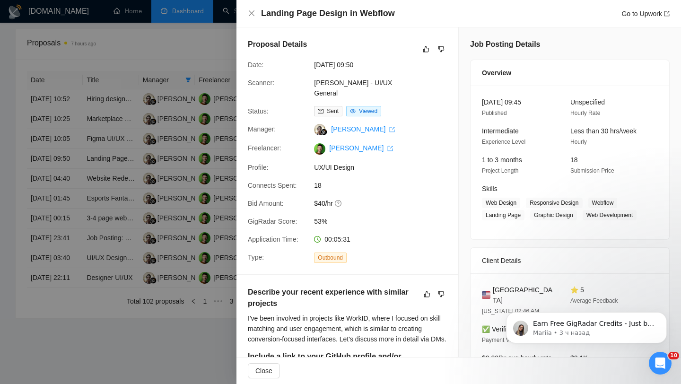
drag, startPoint x: 262, startPoint y: 12, endPoint x: 441, endPoint y: 26, distance: 179.8
click at [441, 26] on div "Landing Page Design in Webflow Go to Upwork" at bounding box center [459, 13] width 445 height 27
click at [443, 167] on span "UX/UI Design" at bounding box center [385, 167] width 142 height 10
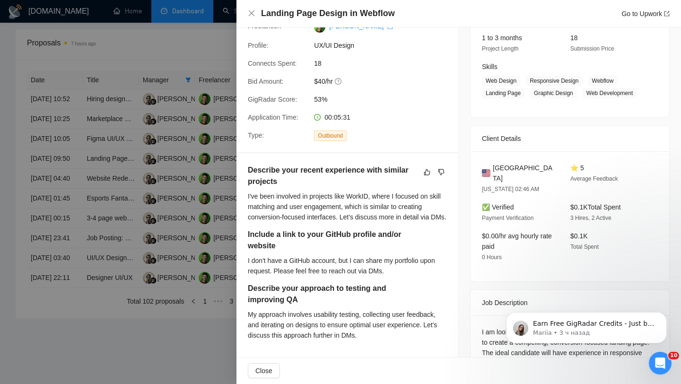
scroll to position [0, 0]
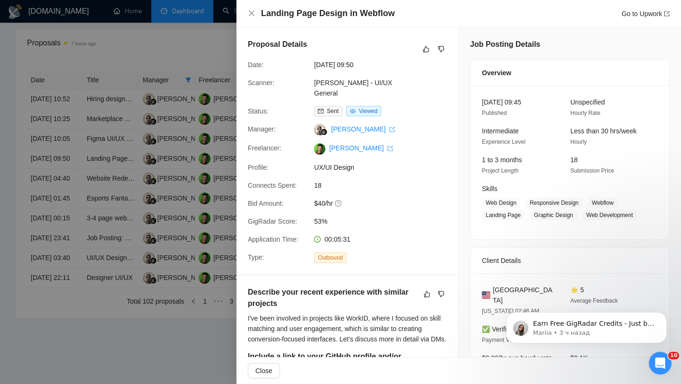
click at [175, 148] on div at bounding box center [340, 192] width 681 height 384
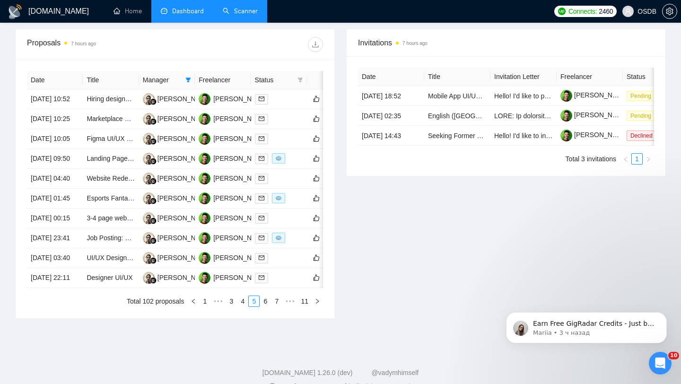
click at [239, 15] on link "Scanner" at bounding box center [240, 11] width 35 height 8
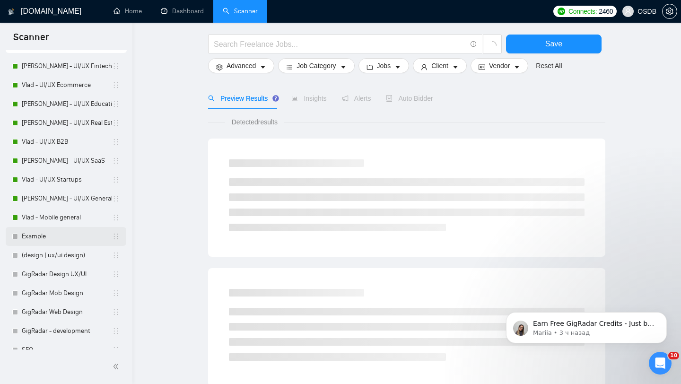
scroll to position [35, 0]
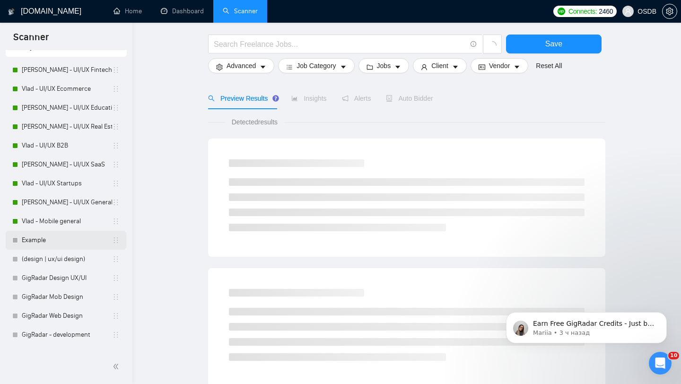
click at [63, 191] on link "Vlad - UI/UX Startups" at bounding box center [67, 183] width 90 height 19
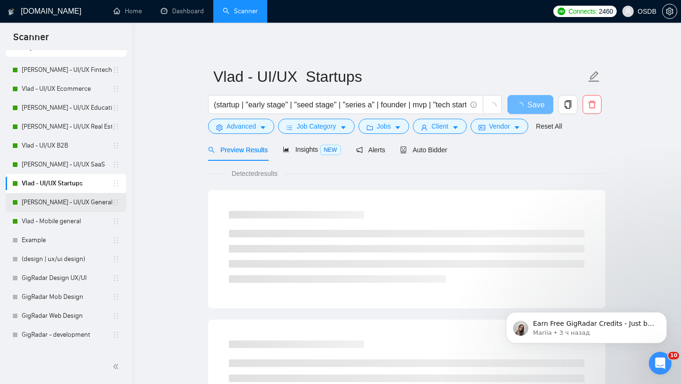
click at [70, 209] on link "[PERSON_NAME] - UI/UX General" at bounding box center [67, 202] width 90 height 19
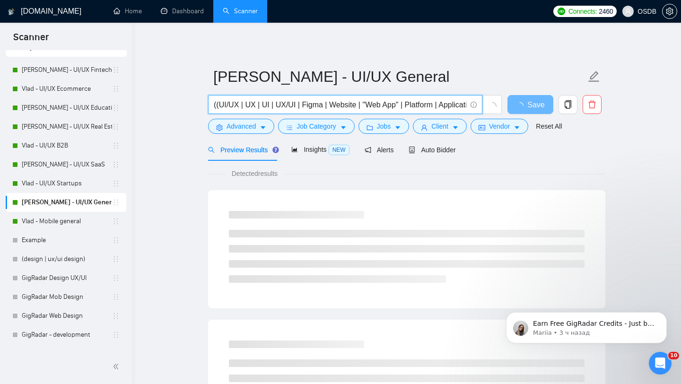
click at [214, 105] on input "((UI/UX | UX | UI | UX/UI | Figma | Website | "Web App" | Platform | Applicatio…" at bounding box center [340, 105] width 253 height 12
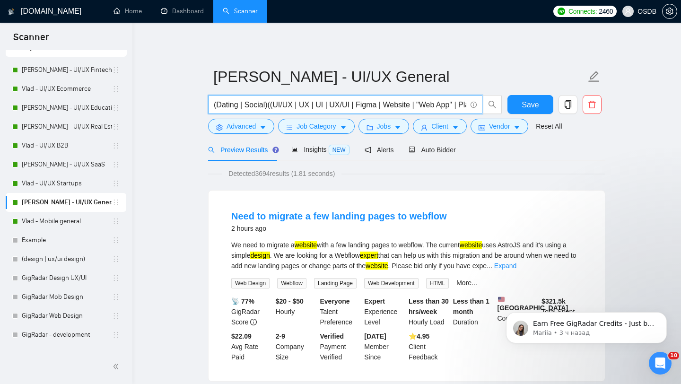
click at [261, 176] on span "Detected 3694 results (1.81 seconds)" at bounding box center [282, 173] width 120 height 10
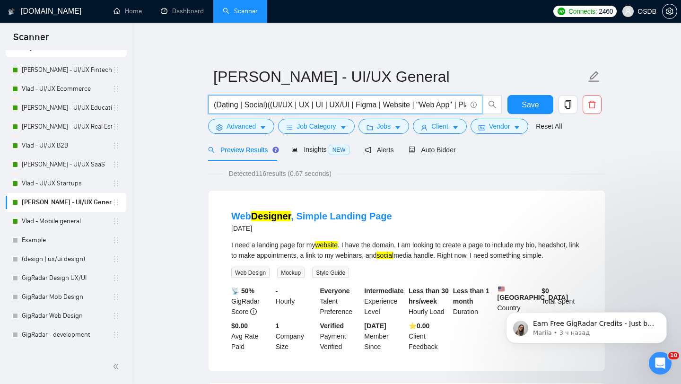
drag, startPoint x: 268, startPoint y: 104, endPoint x: 193, endPoint y: 100, distance: 75.3
type input "((UI/UX | UX | UI | UX/UI | Figma | Website | "Web App" | Platform | Applicatio…"
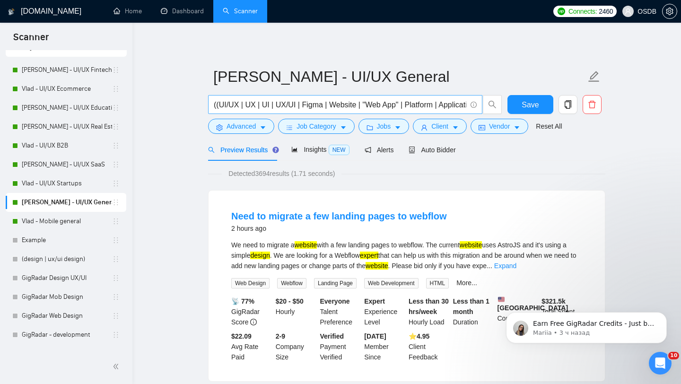
scroll to position [0, 226]
click at [58, 187] on link "Vlad - UI/UX Startups" at bounding box center [67, 183] width 90 height 19
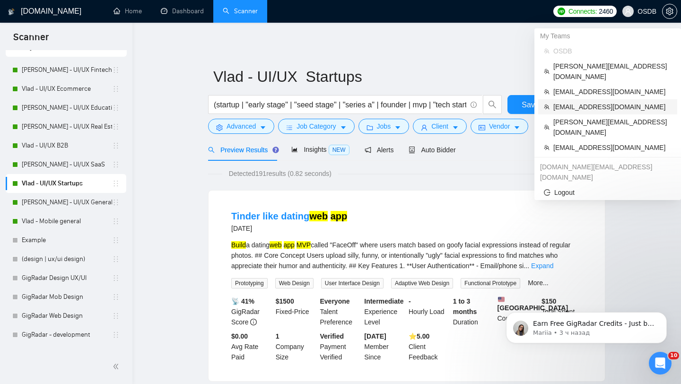
click at [570, 102] on span "[EMAIL_ADDRESS][DOMAIN_NAME]" at bounding box center [613, 107] width 118 height 10
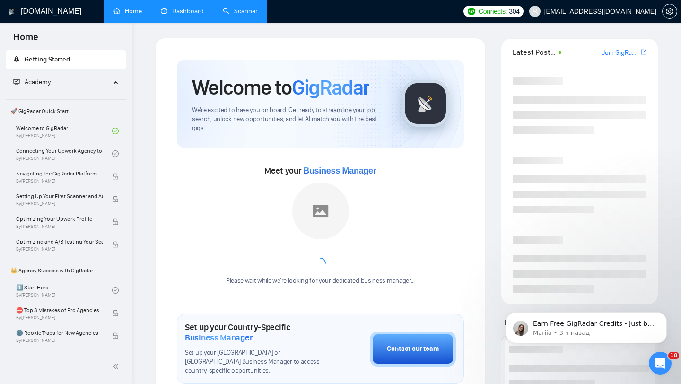
click at [195, 14] on link "Dashboard" at bounding box center [182, 11] width 43 height 8
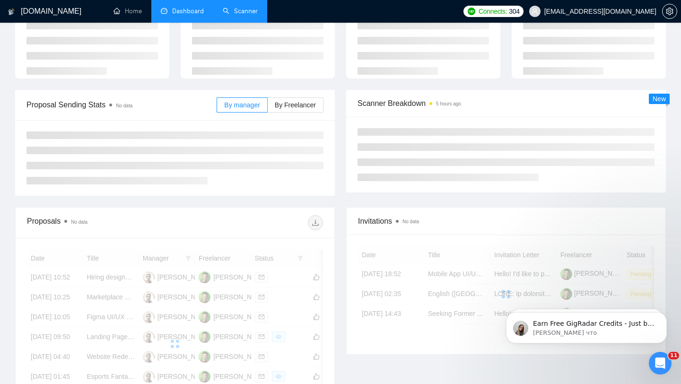
scroll to position [63, 0]
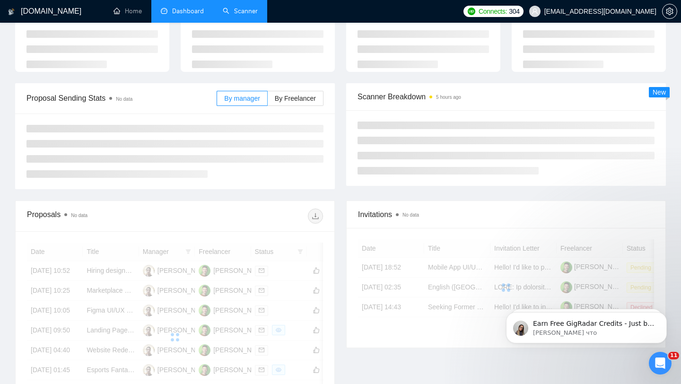
click at [224, 15] on link "Scanner" at bounding box center [240, 11] width 35 height 8
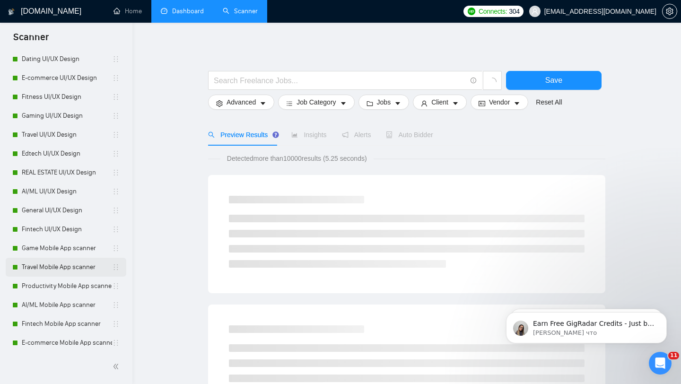
scroll to position [479, 0]
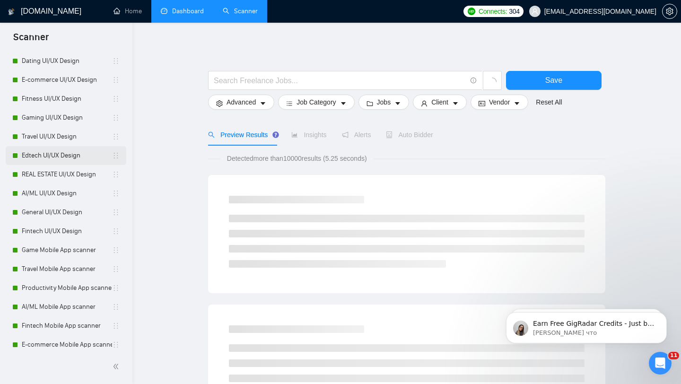
click at [68, 164] on link "Edtech UI/UX Design" at bounding box center [67, 155] width 90 height 19
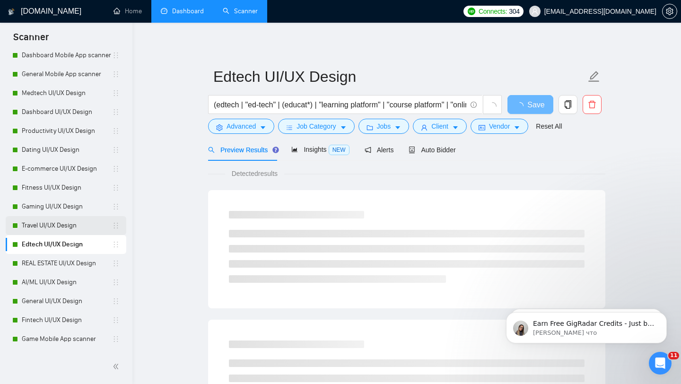
scroll to position [390, 0]
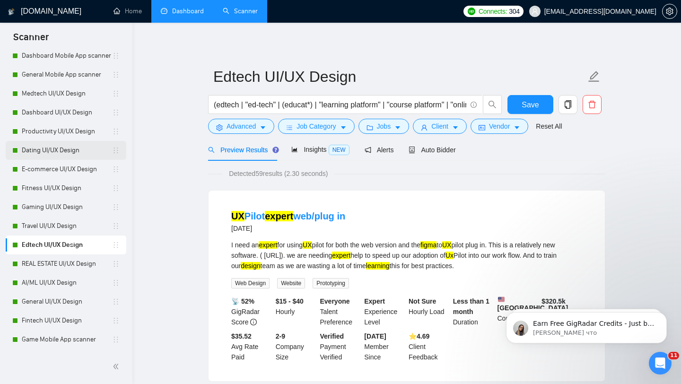
click at [62, 148] on link "Dating UI/UX Design" at bounding box center [67, 150] width 90 height 19
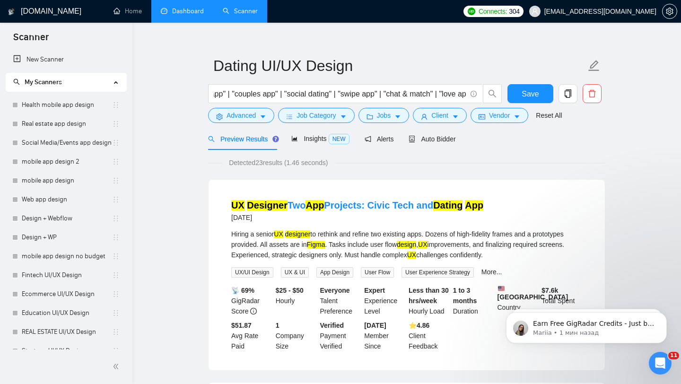
click at [616, 1] on span "[EMAIL_ADDRESS][DOMAIN_NAME]" at bounding box center [593, 11] width 139 height 30
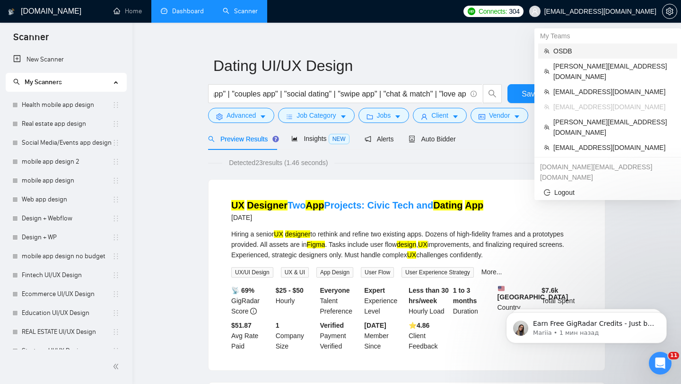
click at [568, 47] on span "OSDB" at bounding box center [613, 51] width 118 height 10
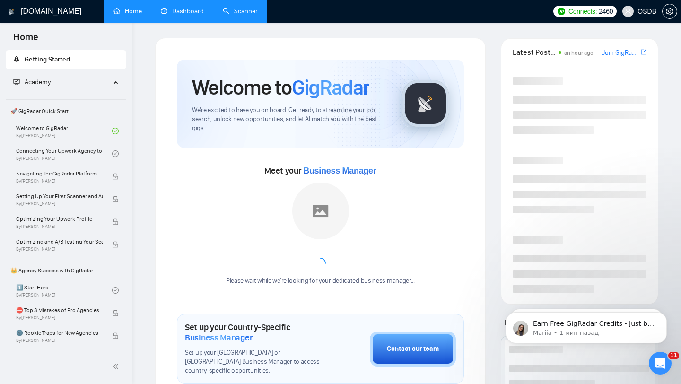
click at [191, 15] on link "Dashboard" at bounding box center [182, 11] width 43 height 8
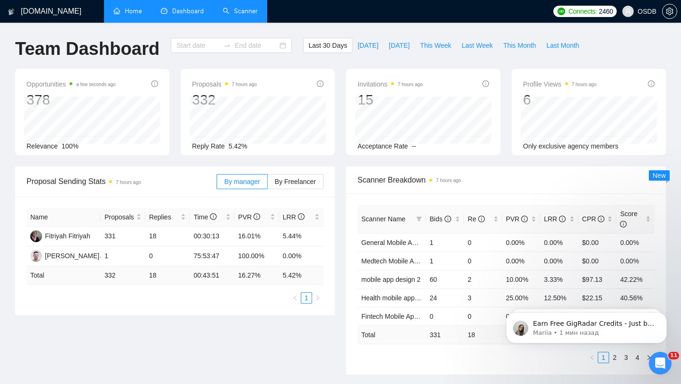
type input "[DATE]"
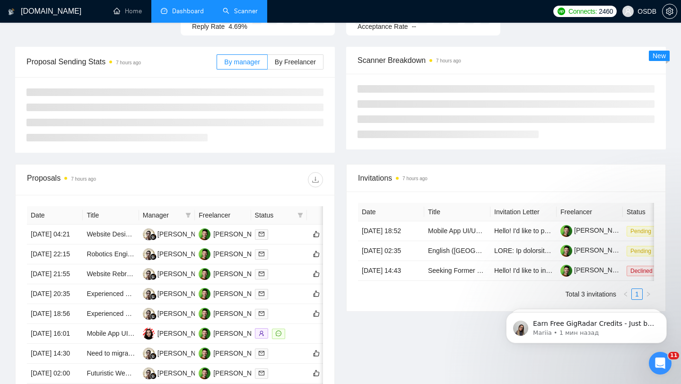
scroll to position [81, 0]
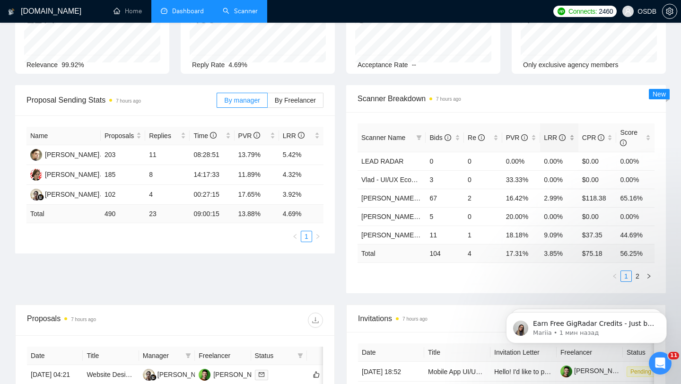
click at [575, 136] on div "LRR" at bounding box center [559, 137] width 31 height 10
click at [572, 132] on div "LRR" at bounding box center [559, 137] width 31 height 10
drag, startPoint x: 544, startPoint y: 163, endPoint x: 565, endPoint y: 163, distance: 21.8
click at [563, 163] on td "12.50%" at bounding box center [559, 161] width 38 height 18
drag, startPoint x: 541, startPoint y: 178, endPoint x: 574, endPoint y: 178, distance: 33.1
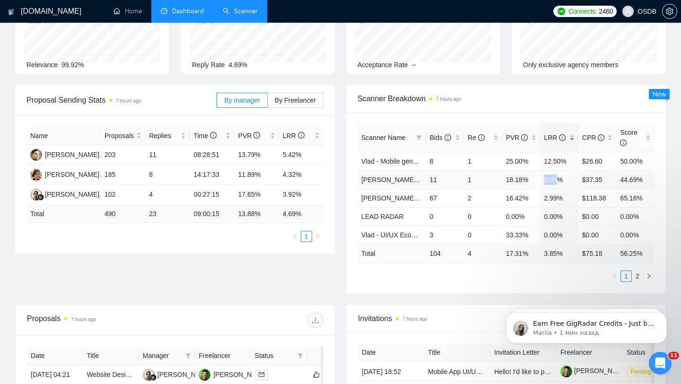
click at [574, 178] on td "9.09%" at bounding box center [559, 179] width 38 height 18
click at [636, 273] on link "2" at bounding box center [638, 276] width 10 height 10
drag, startPoint x: 430, startPoint y: 162, endPoint x: 463, endPoint y: 161, distance: 33.1
click at [463, 162] on td "5" at bounding box center [445, 161] width 38 height 18
click at [402, 162] on link "[PERSON_NAME] - UI/UX SaaS" at bounding box center [409, 162] width 96 height 8
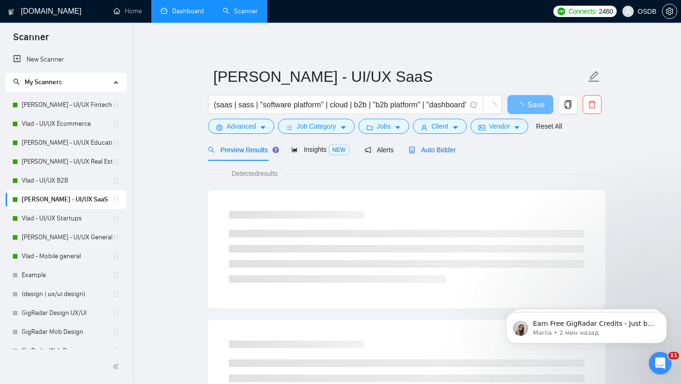
click at [426, 148] on span "Auto Bidder" at bounding box center [432, 150] width 47 height 8
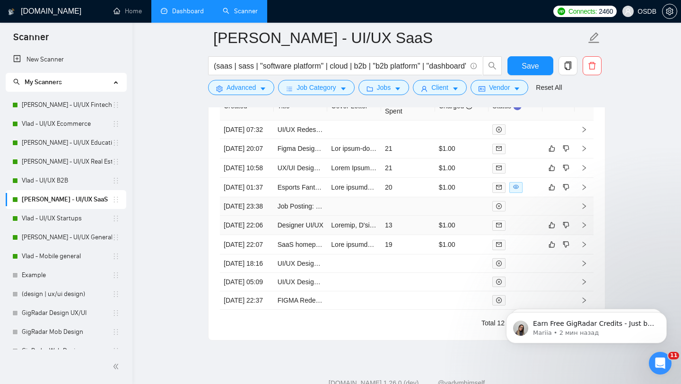
scroll to position [2436, 0]
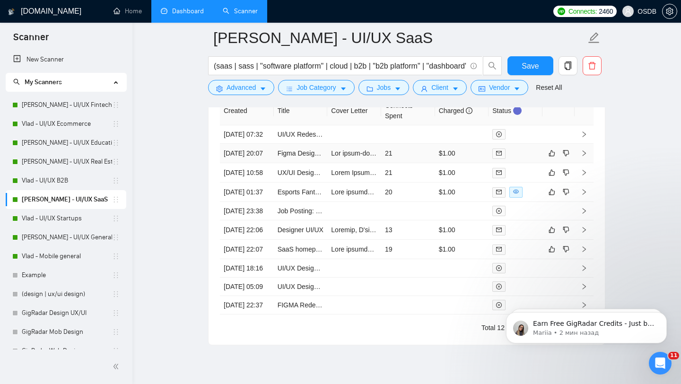
click at [431, 163] on td "21" at bounding box center [408, 153] width 54 height 19
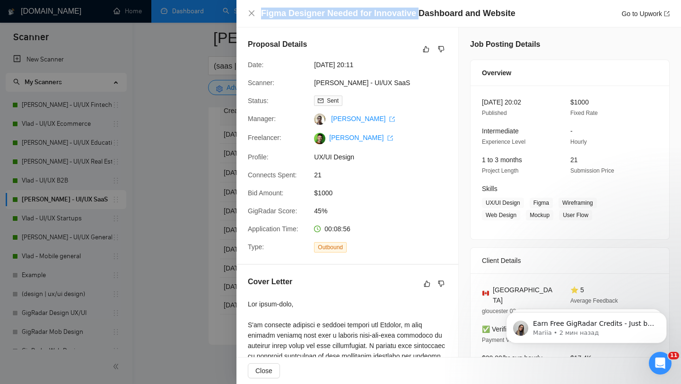
drag, startPoint x: 413, startPoint y: 14, endPoint x: 527, endPoint y: 5, distance: 113.9
click at [527, 6] on div "Figma Designer Needed for Innovative Dashboard and Website Go to Upwork" at bounding box center [459, 13] width 445 height 27
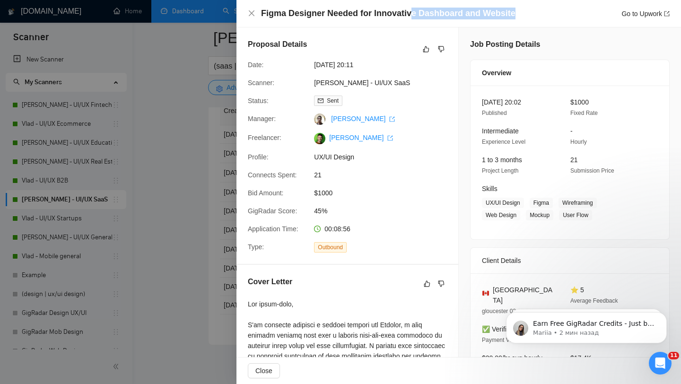
drag, startPoint x: 512, startPoint y: 17, endPoint x: 408, endPoint y: 9, distance: 103.9
click at [408, 9] on div "Figma Designer Needed for Innovative Dashboard and Website Go to Upwork" at bounding box center [465, 14] width 409 height 12
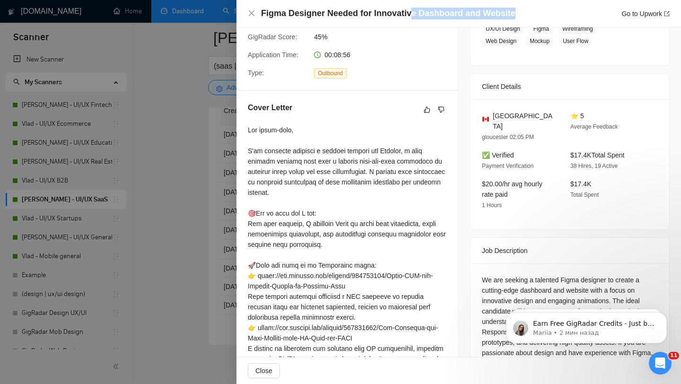
scroll to position [199, 0]
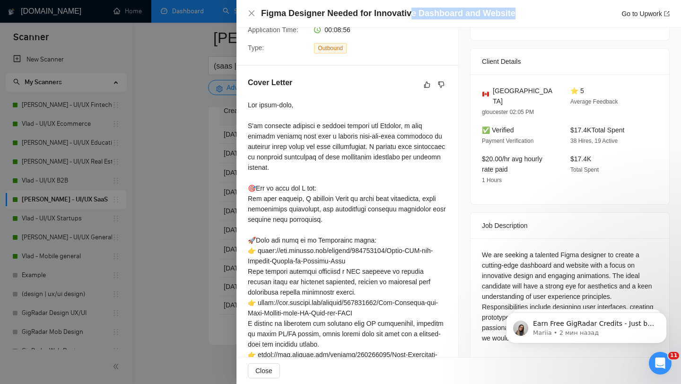
click at [214, 106] on div at bounding box center [340, 192] width 681 height 384
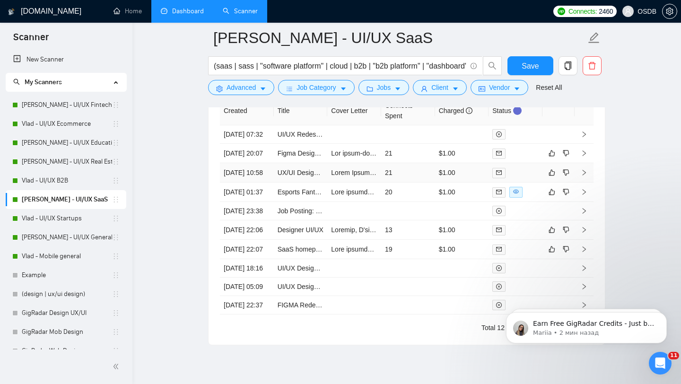
click at [524, 178] on div at bounding box center [515, 172] width 46 height 11
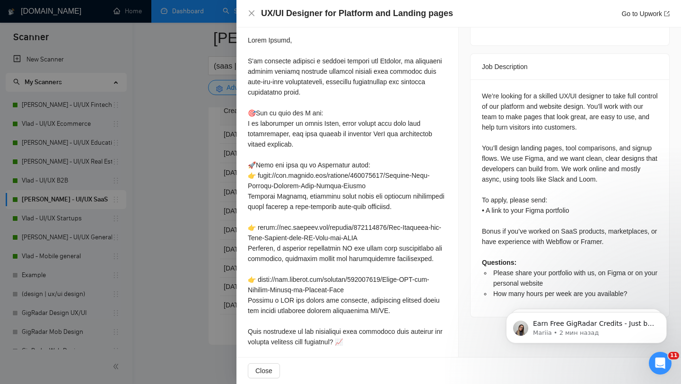
scroll to position [371, 0]
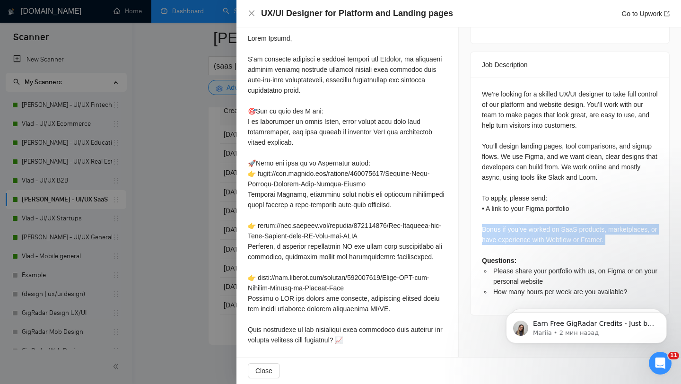
drag, startPoint x: 479, startPoint y: 205, endPoint x: 618, endPoint y: 225, distance: 140.1
click at [618, 225] on div "We’re looking for a skilled UX/UI designer to take full control of our platform…" at bounding box center [570, 196] width 199 height 237
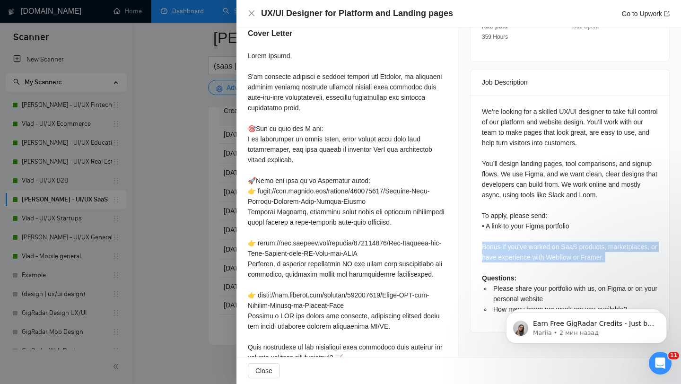
scroll to position [352, 0]
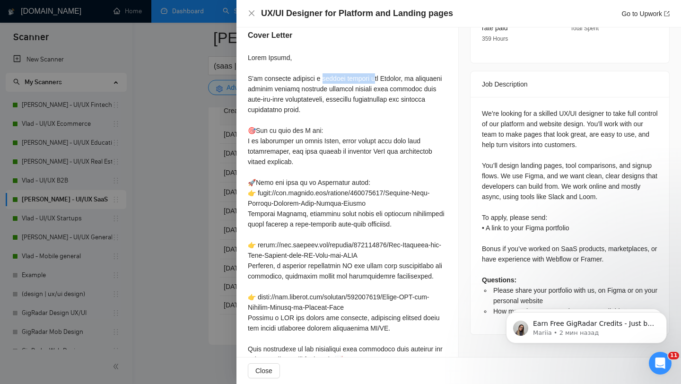
drag, startPoint x: 322, startPoint y: 87, endPoint x: 369, endPoint y: 89, distance: 46.9
click at [369, 89] on div at bounding box center [347, 240] width 199 height 375
click at [344, 90] on div at bounding box center [347, 240] width 199 height 375
drag, startPoint x: 344, startPoint y: 90, endPoint x: 363, endPoint y: 88, distance: 19.0
click at [363, 90] on div at bounding box center [347, 240] width 199 height 375
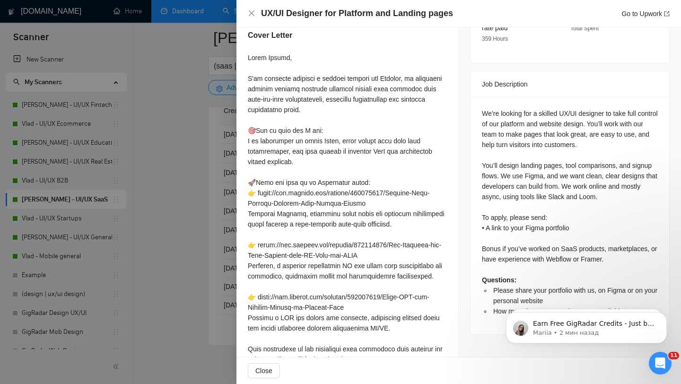
click at [163, 180] on div at bounding box center [340, 192] width 681 height 384
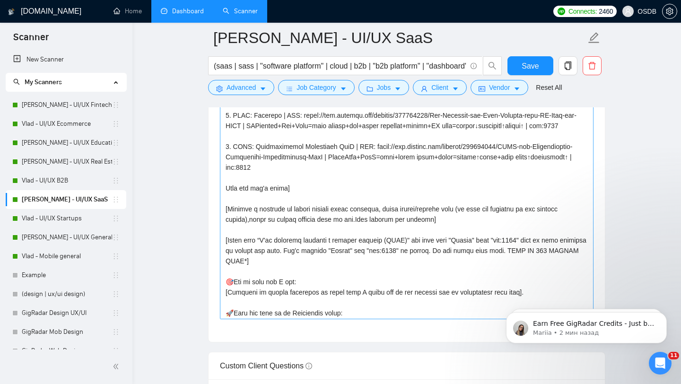
scroll to position [129, 0]
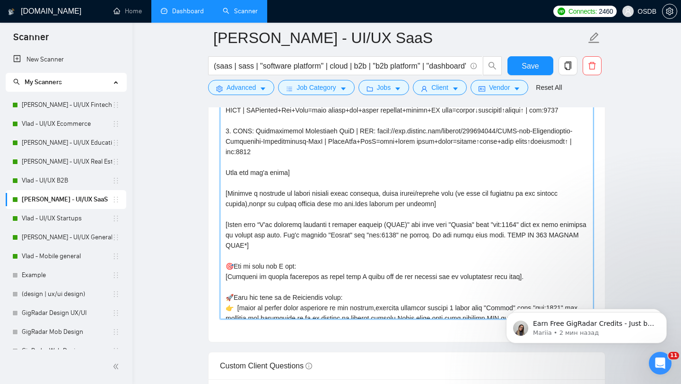
click at [360, 224] on textarea "Cover letter template:" at bounding box center [407, 212] width 374 height 213
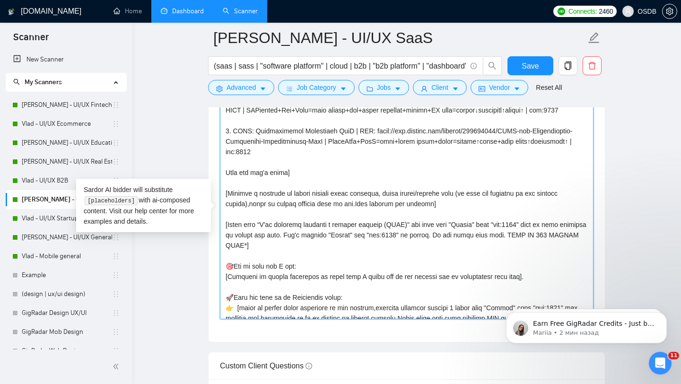
click at [360, 224] on textarea "Cover letter template:" at bounding box center [407, 212] width 374 height 213
click at [378, 225] on textarea "Cover letter template:" at bounding box center [407, 212] width 374 height 213
drag, startPoint x: 379, startPoint y: 225, endPoint x: 262, endPoint y: 223, distance: 117.8
click at [262, 223] on textarea "Cover letter template:" at bounding box center [407, 212] width 374 height 213
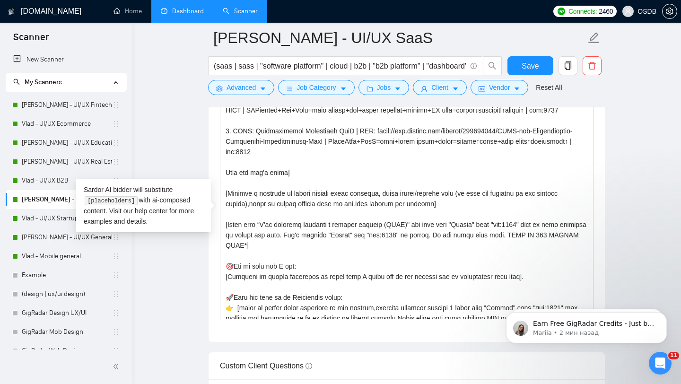
click at [612, 177] on main "Vlad - UI/UX SaaS (saas | sass | "software platform" | cloud | b2b | "b2b platf…" at bounding box center [407, 262] width 519 height 2744
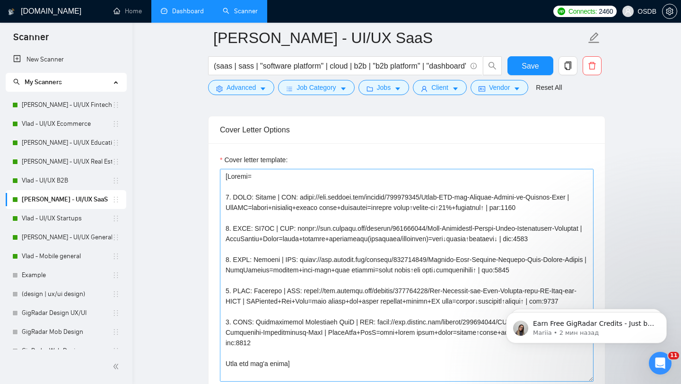
scroll to position [1044, 0]
